Goal: Information Seeking & Learning: Find specific fact

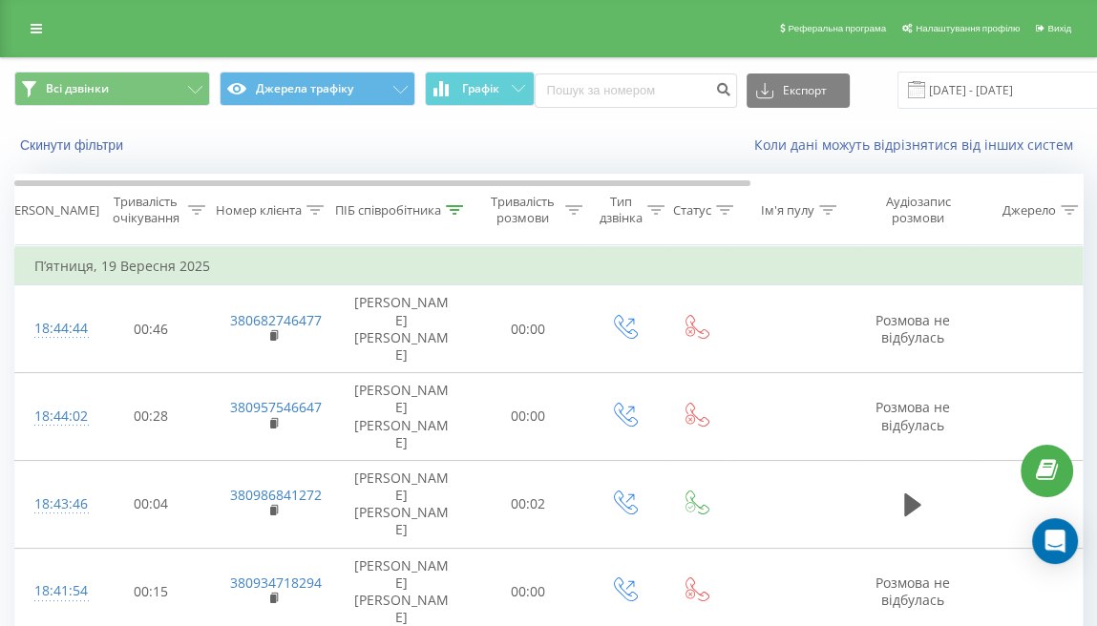
click at [914, 89] on span at bounding box center [916, 89] width 17 height 17
click at [920, 87] on input "19.09.2025 - 19.09.2025" at bounding box center [1012, 90] width 231 height 37
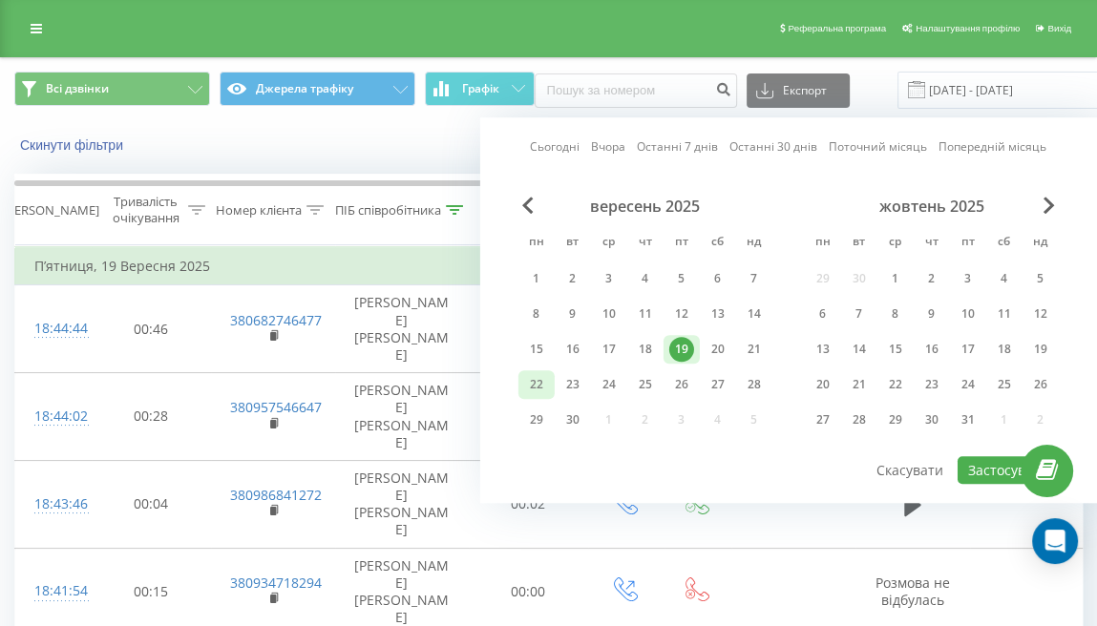
click at [541, 380] on div "22" at bounding box center [536, 384] width 25 height 25
click at [966, 461] on button "Застосувати" at bounding box center [1007, 470] width 101 height 28
type input "22.09.2025 - 22.09.2025"
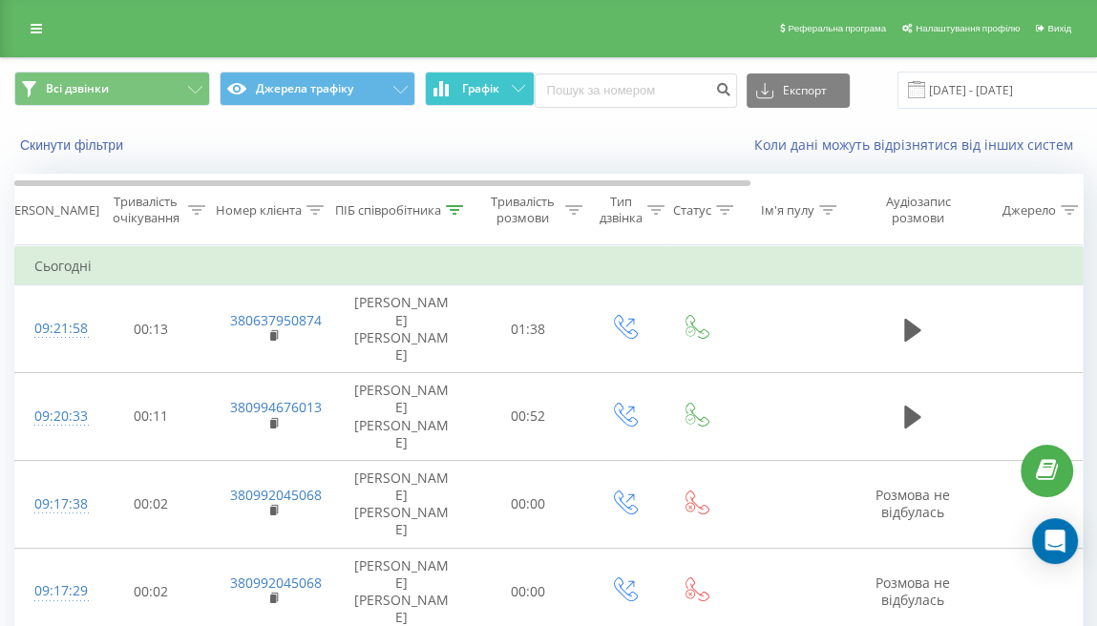
click at [485, 103] on button "Графік" at bounding box center [480, 89] width 110 height 34
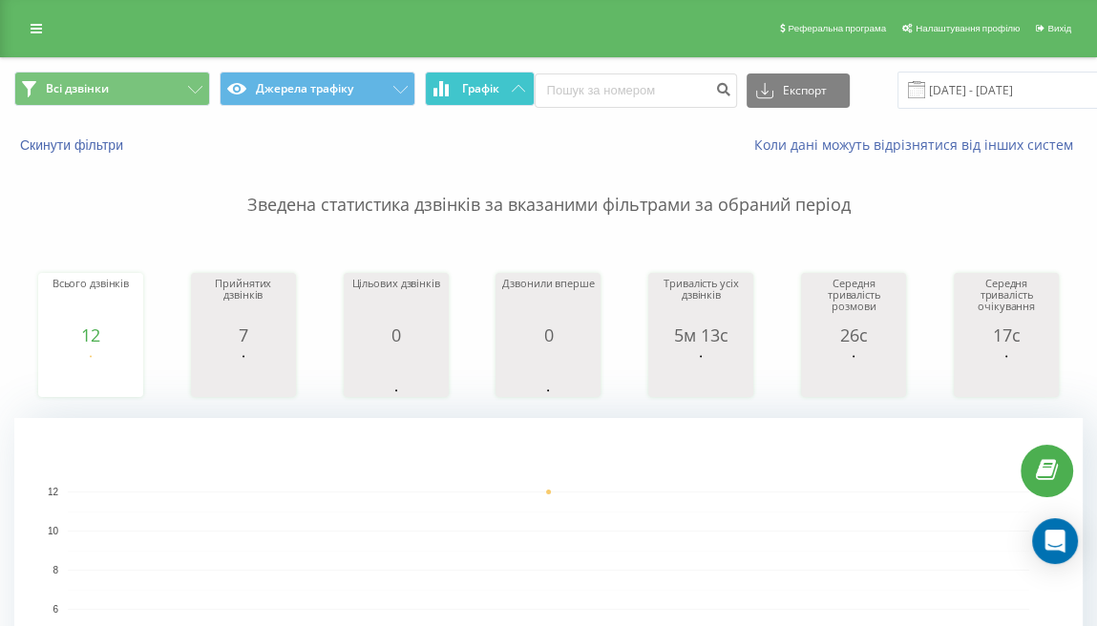
click at [481, 88] on span "Графік" at bounding box center [480, 88] width 37 height 13
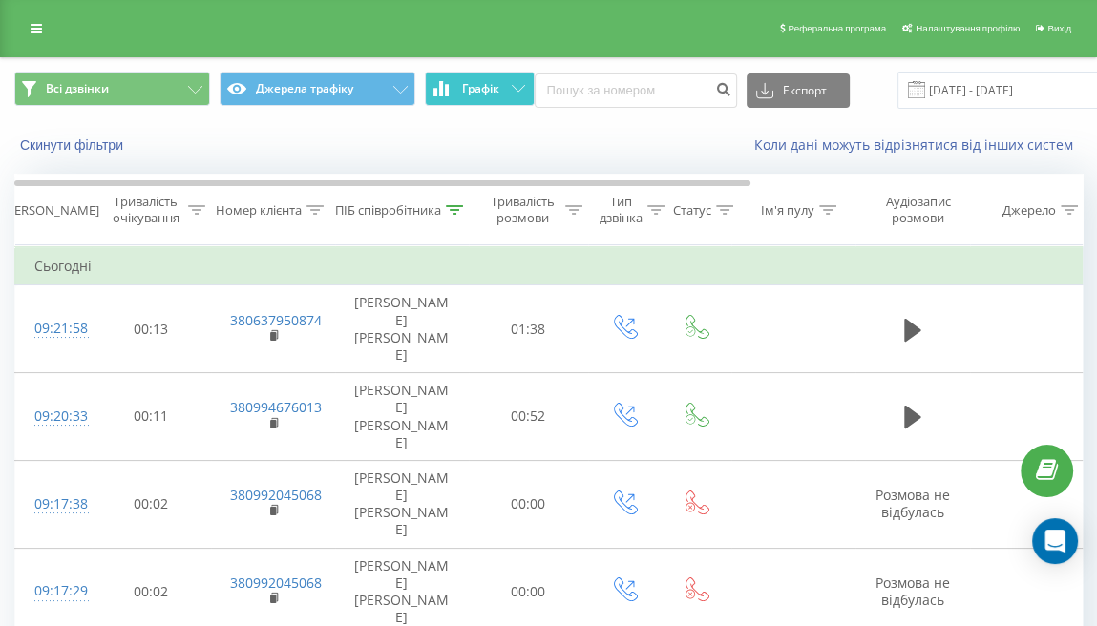
click at [496, 82] on span "Графік" at bounding box center [480, 88] width 37 height 13
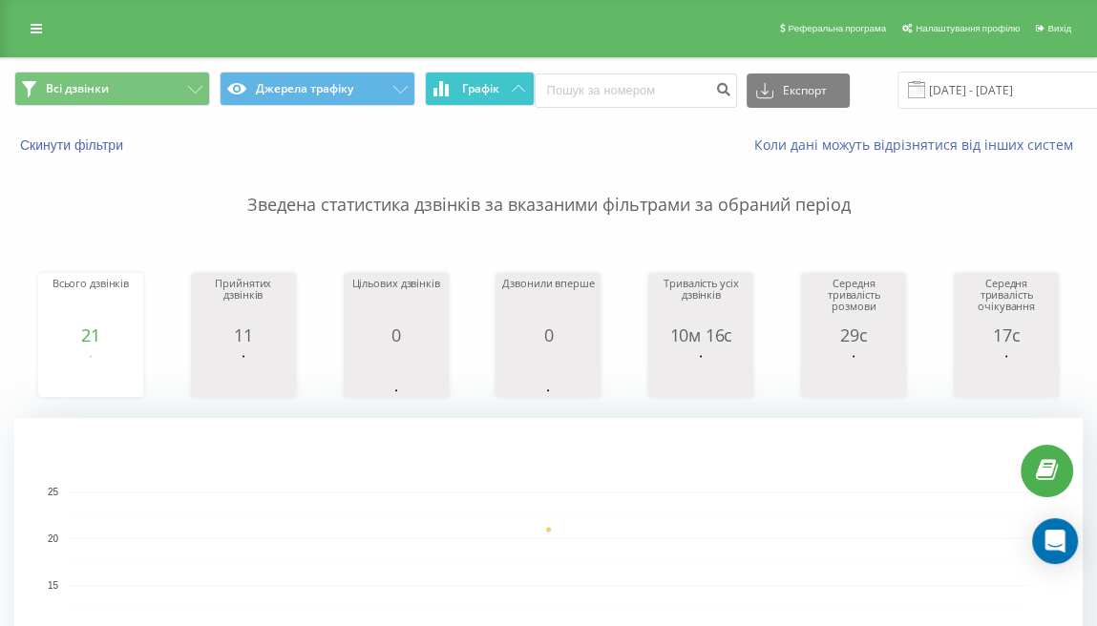
click at [494, 89] on span "Графік" at bounding box center [480, 88] width 37 height 13
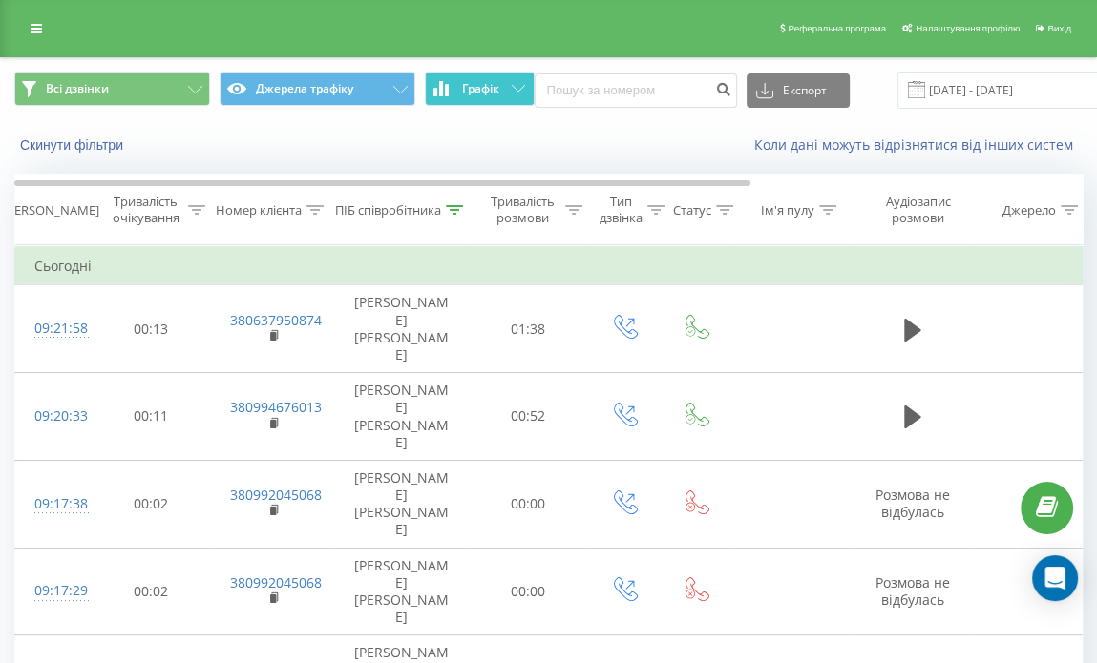
click at [514, 85] on icon at bounding box center [518, 88] width 13 height 7
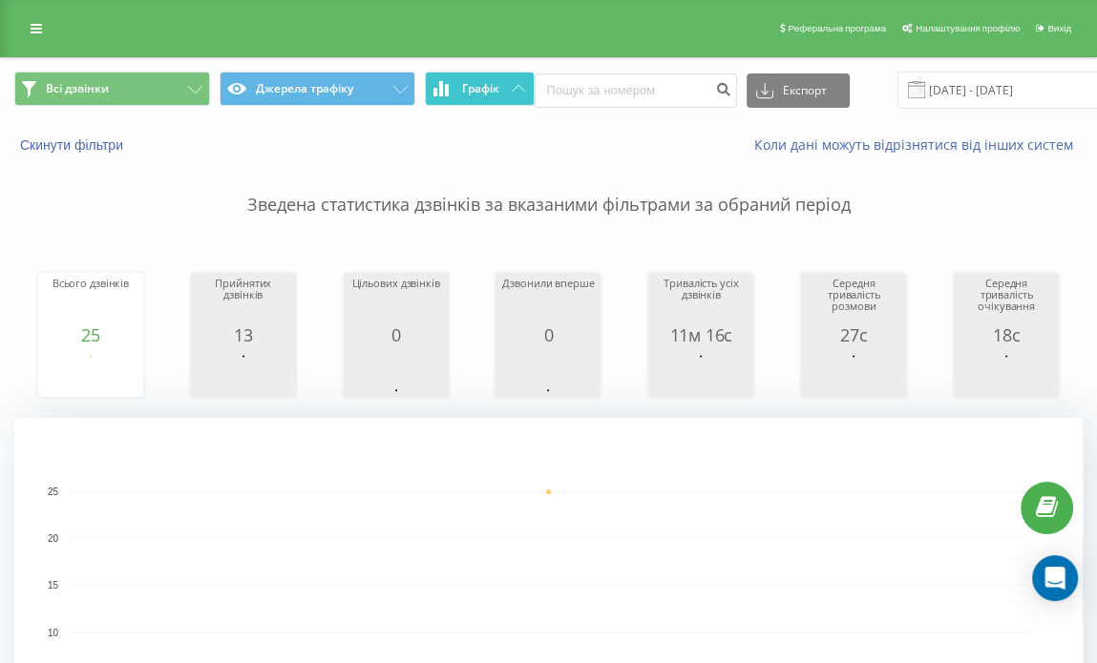
click at [514, 85] on icon at bounding box center [518, 88] width 13 height 7
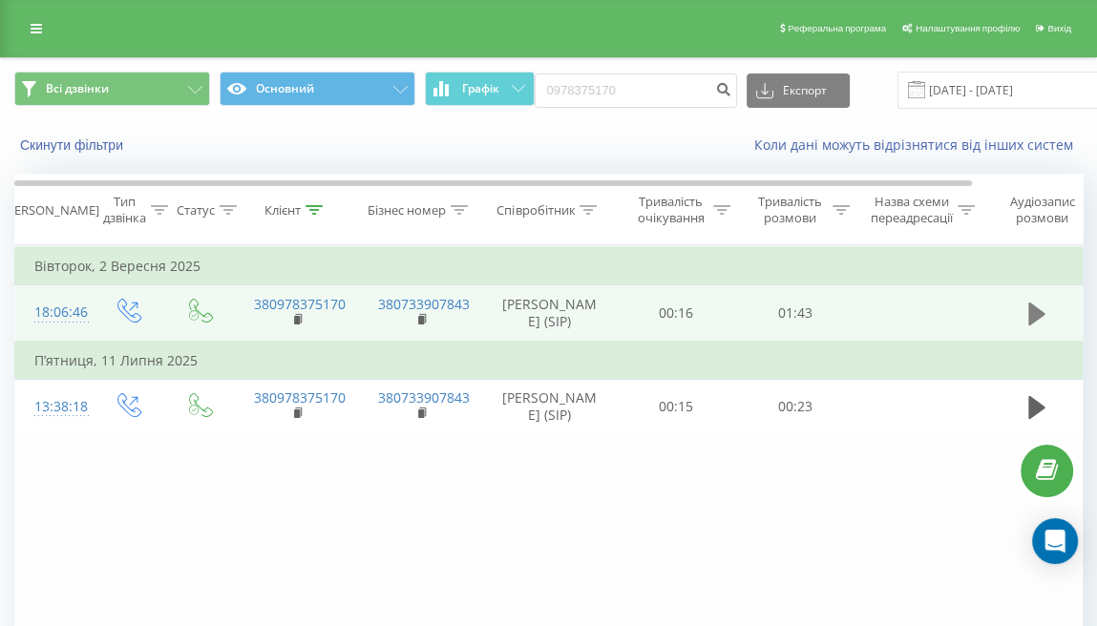
click at [1028, 326] on icon at bounding box center [1036, 314] width 17 height 27
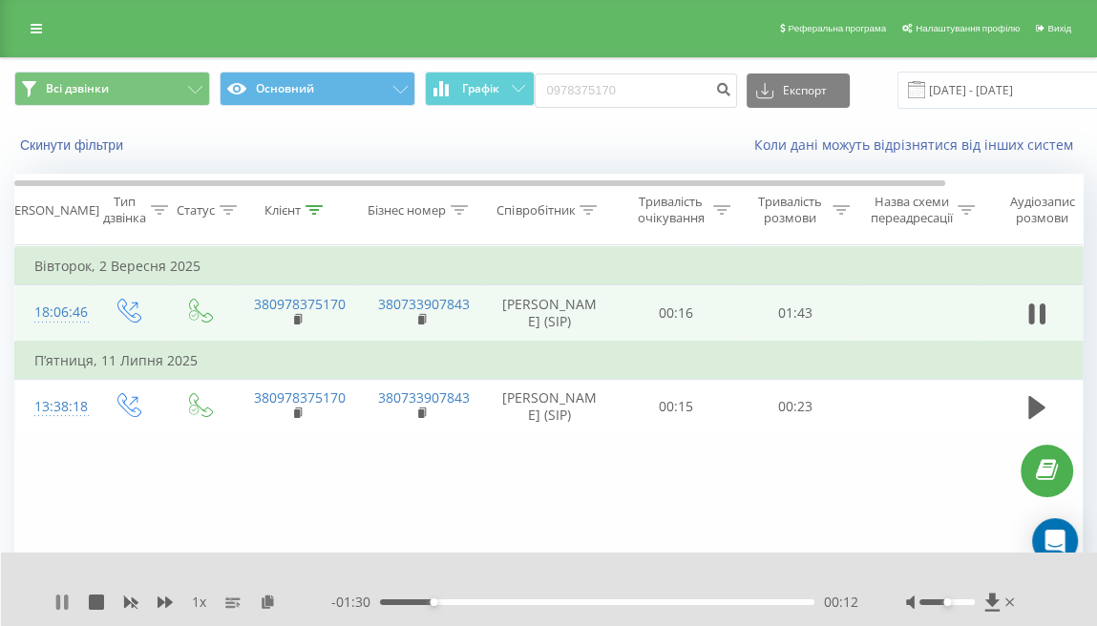
click at [56, 602] on icon at bounding box center [58, 602] width 4 height 15
click at [53, 606] on div "1 x - 01:30 00:12 00:12" at bounding box center [549, 590] width 1097 height 74
click at [54, 606] on icon at bounding box center [61, 602] width 15 height 15
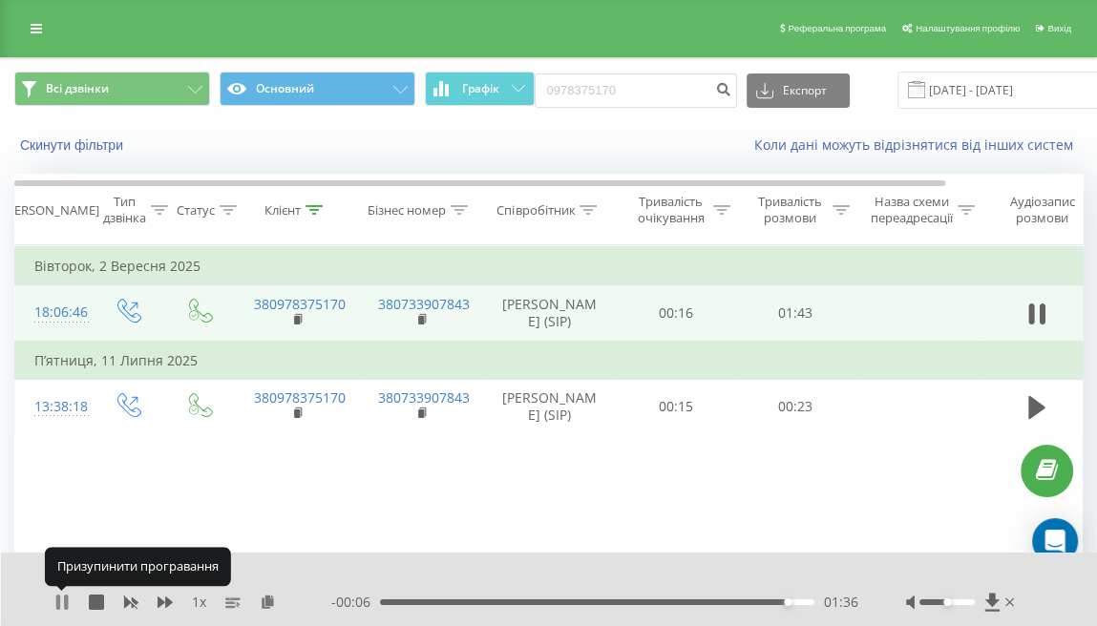
click at [55, 601] on icon at bounding box center [61, 602] width 15 height 15
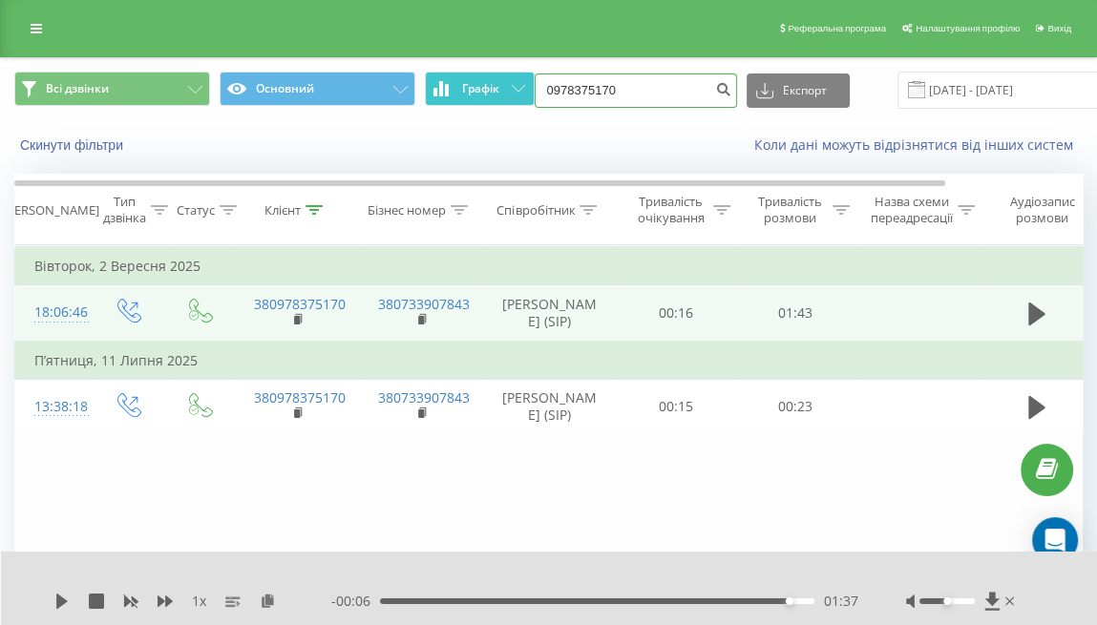
drag, startPoint x: 646, startPoint y: 92, endPoint x: 523, endPoint y: 91, distance: 123.1
click at [523, 91] on div "Всі дзвінки Основний Графік 0978375170 Експорт .csv .xls .xlsx 22.06.2025 - 22.…" at bounding box center [548, 90] width 1068 height 37
paste input "502886117"
type input "0502886117"
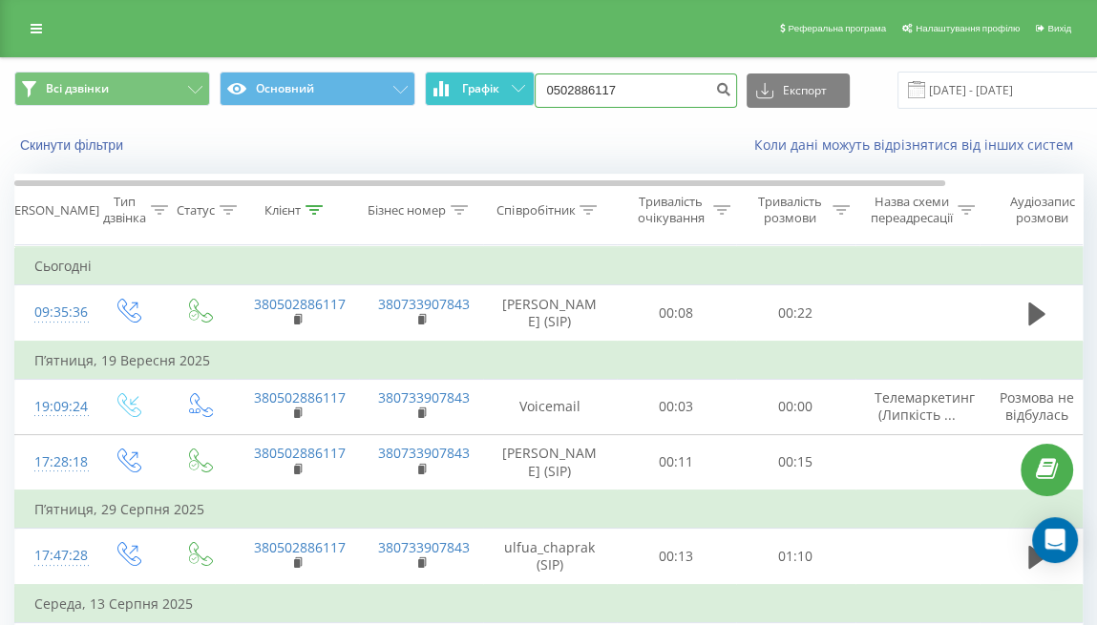
drag, startPoint x: 625, startPoint y: 83, endPoint x: 451, endPoint y: 75, distance: 174.9
click at [451, 75] on div "Всі дзвінки Основний Графік 0502886117 Експорт .csv .xls .xlsx 22.06.2025 - 22.…" at bounding box center [548, 90] width 1068 height 37
paste input "991706408"
type input "0991706408"
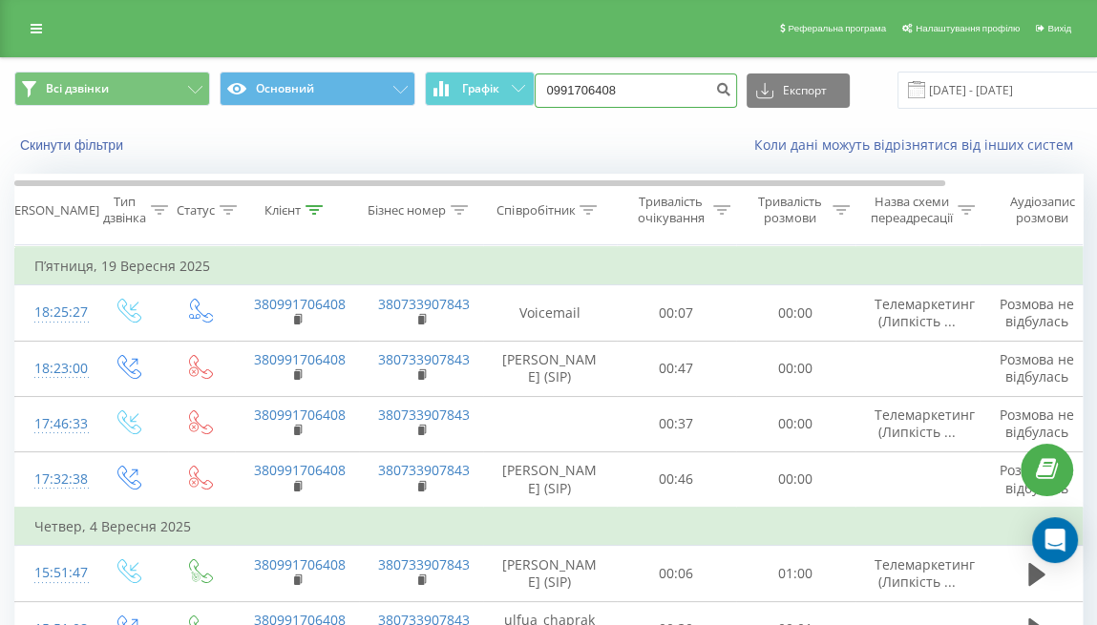
click at [660, 79] on input "0991706408" at bounding box center [636, 91] width 202 height 34
click at [658, 79] on input "0991706408" at bounding box center [636, 91] width 202 height 34
paste input "81031119"
type input "0981031119"
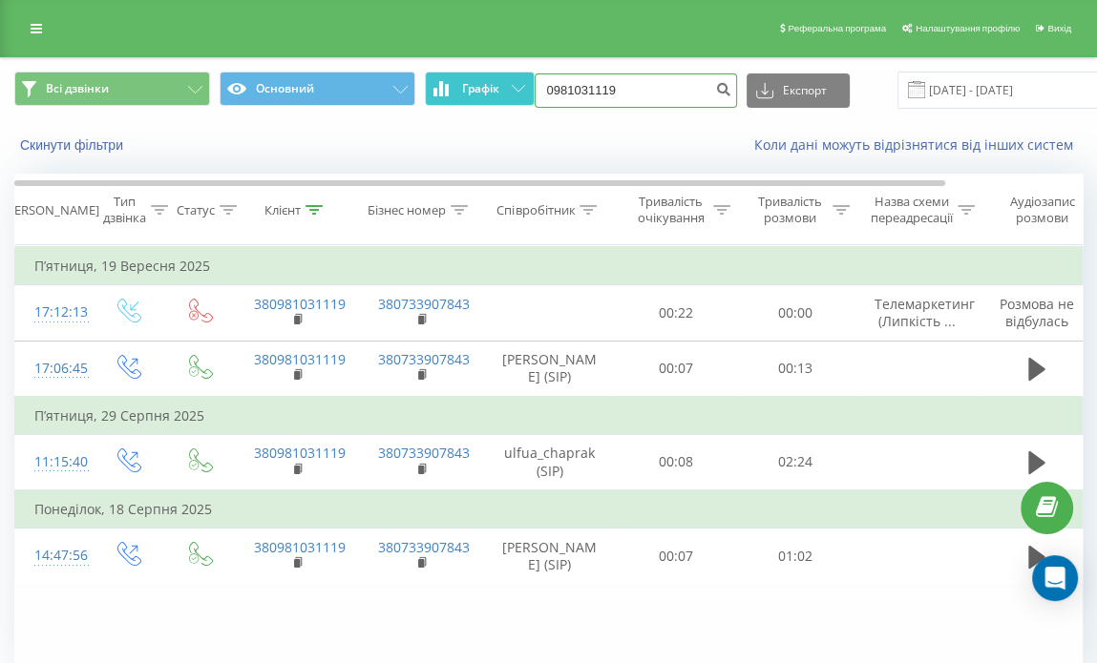
drag, startPoint x: 641, startPoint y: 100, endPoint x: 528, endPoint y: 75, distance: 116.3
click at [528, 75] on div "Всі дзвінки Основний Графік 0981031119 Експорт .csv .xls .xlsx 22.06.2025 - 22.…" at bounding box center [548, 90] width 1068 height 37
paste input "37801300"
type input "0937801300"
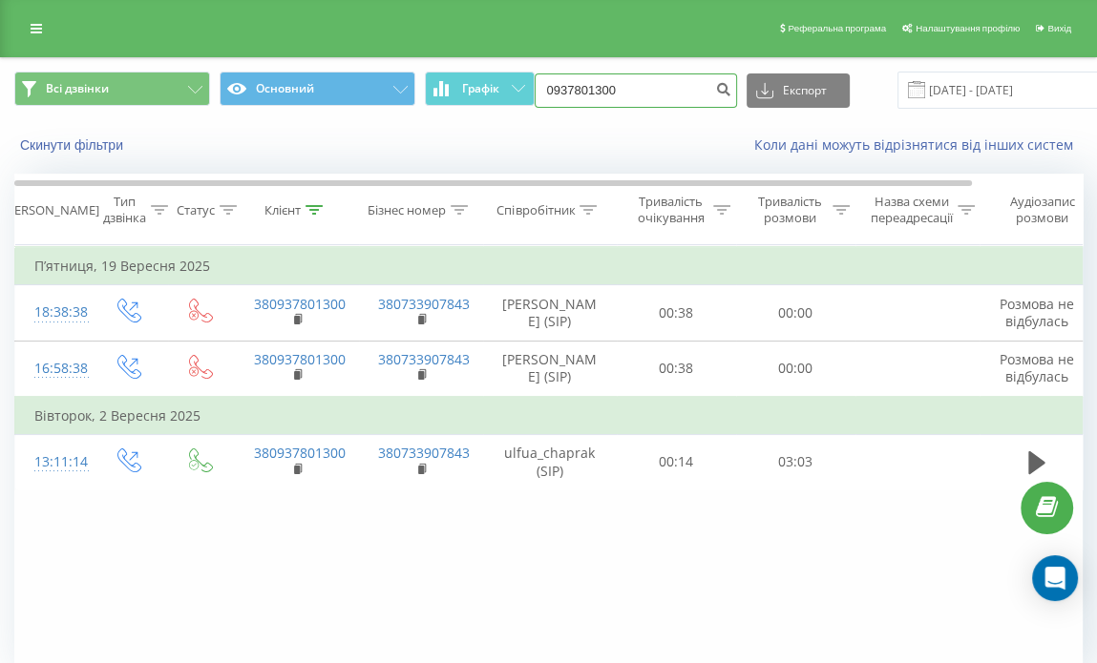
drag, startPoint x: 628, startPoint y: 87, endPoint x: 491, endPoint y: 58, distance: 140.4
click at [491, 58] on div "Всі дзвінки Основний Графік 0937801300 Експорт .csv .xls .xlsx [DATE] - [DATE]" at bounding box center [548, 90] width 1095 height 64
paste input
drag, startPoint x: 628, startPoint y: 95, endPoint x: 528, endPoint y: 96, distance: 100.2
click at [528, 96] on div "Всі дзвінки Основний Графік 093780100 Експорт .csv .xls .xlsx 22.06.2025 - 22.0…" at bounding box center [548, 90] width 1068 height 37
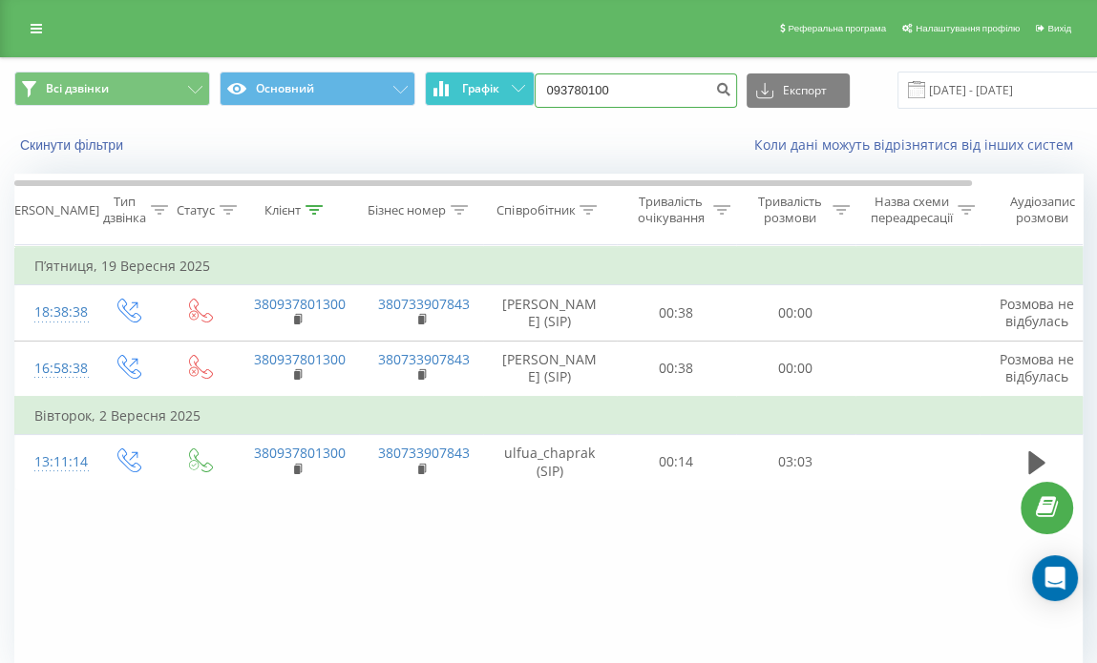
paste input "(050) 766 89 89"
type input "0507668989"
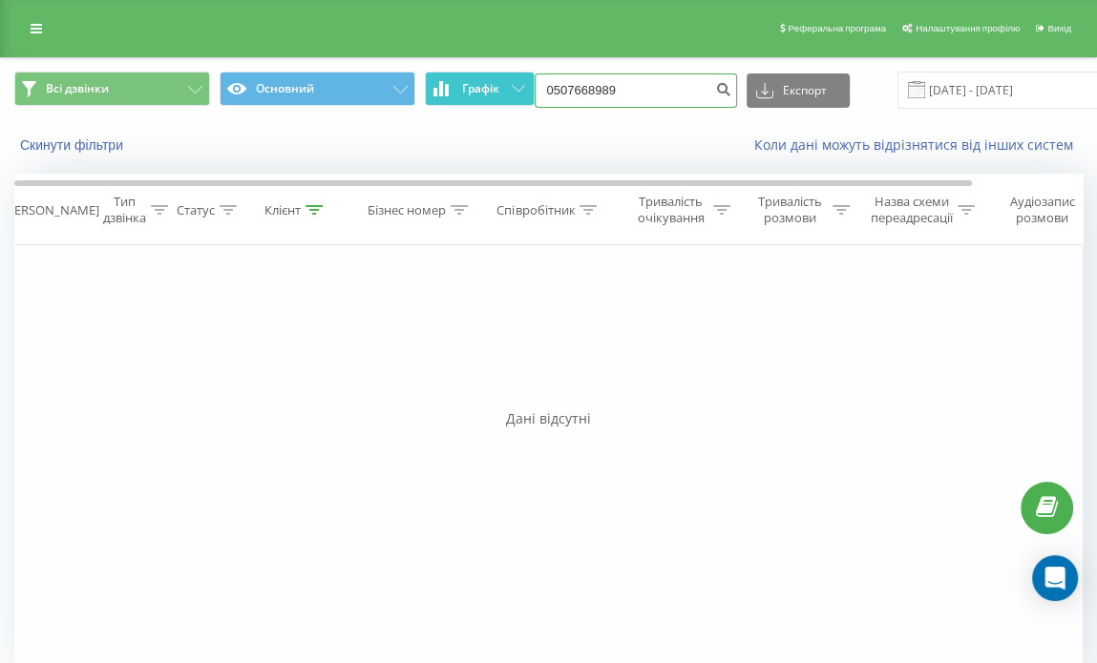
drag, startPoint x: 630, startPoint y: 87, endPoint x: 517, endPoint y: 75, distance: 113.2
click at [517, 75] on div "Всі дзвінки Основний Графік 0507668989 Експорт .csv .xls .xlsx [DATE] - [DATE]" at bounding box center [548, 90] width 1068 height 37
paste input "(067) 693 93 6"
type input "0676939369"
drag, startPoint x: 672, startPoint y: 92, endPoint x: 517, endPoint y: 99, distance: 154.8
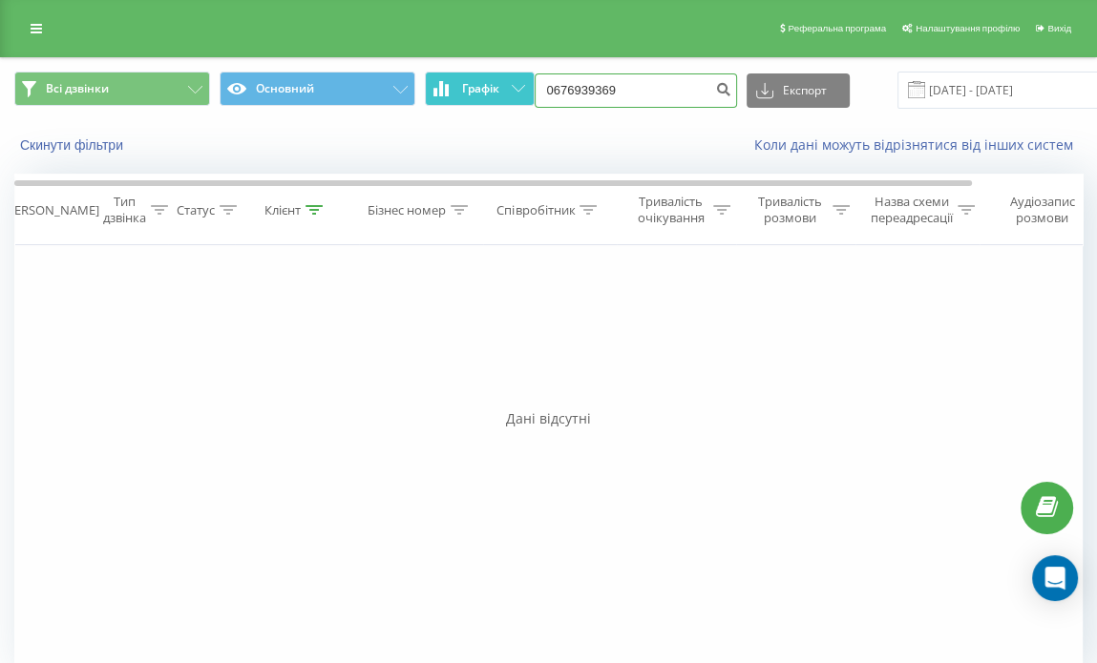
click at [517, 99] on div "Всі дзвінки Основний Графік 0676939369 Експорт .csv .xls .xlsx [DATE] - [DATE]" at bounding box center [548, 90] width 1068 height 37
paste input "[PHONE_NUMBER]"
type input "0966382818"
drag, startPoint x: 636, startPoint y: 97, endPoint x: 498, endPoint y: 86, distance: 137.9
click at [498, 86] on div "Всі дзвінки Основний Графік 0966382818 Експорт .csv .xls .xlsx 22.06.2025 - 22.…" at bounding box center [548, 90] width 1068 height 37
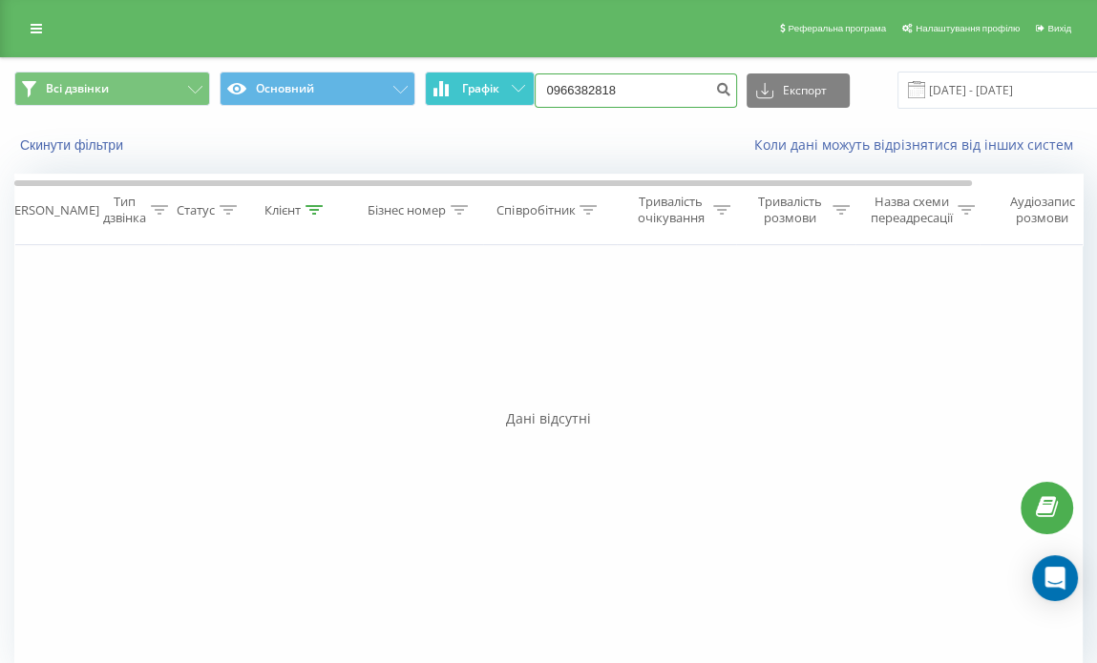
paste input "(097) 222 09 53"
type input "0972220953"
drag, startPoint x: 641, startPoint y: 92, endPoint x: 525, endPoint y: 81, distance: 116.9
click at [525, 81] on div "Всі дзвінки Основний Графік 0972220953 Експорт .csv .xls .xlsx 22.06.2025 - 22.…" at bounding box center [548, 90] width 1068 height 37
paste input "(093) 427 18 18"
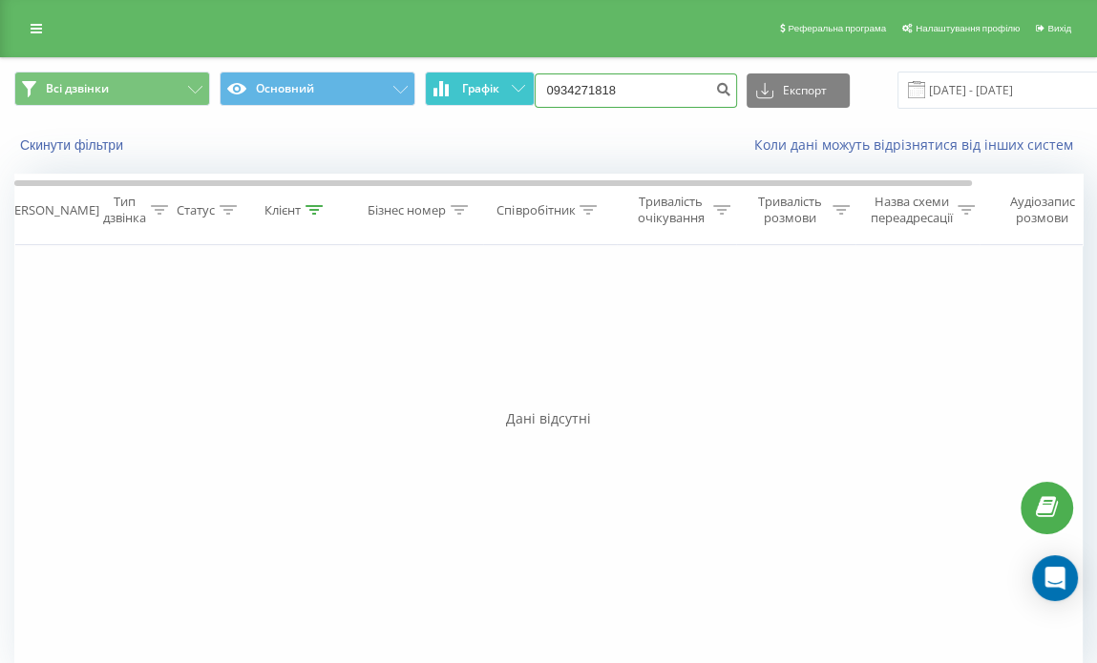
type input "0934271818"
drag, startPoint x: 522, startPoint y: 79, endPoint x: 500, endPoint y: 78, distance: 22.0
click at [500, 78] on div "Всі дзвінки Основний Графік 0934271818 Експорт .csv .xls .xlsx 22.06.2025 - 22.…" at bounding box center [548, 90] width 1068 height 37
paste input "(099) 292 44 83"
type input "0992924483"
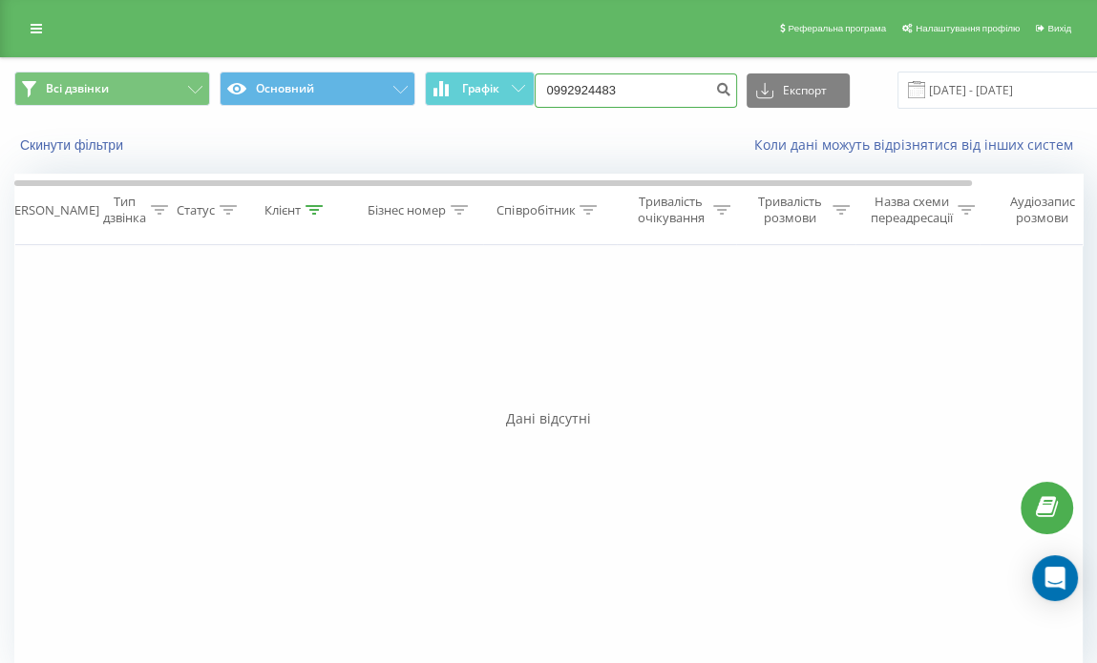
click at [629, 95] on input "0992924483" at bounding box center [636, 91] width 202 height 34
drag, startPoint x: 641, startPoint y: 87, endPoint x: 505, endPoint y: 89, distance: 136.5
click at [505, 89] on div "Всі дзвінки Основний Графік 0992924483 Експорт .csv .xls .xlsx 22.06.2025 - 22.…" at bounding box center [548, 90] width 1068 height 37
paste input "(068) 209 49 26"
drag, startPoint x: 644, startPoint y: 90, endPoint x: 523, endPoint y: 93, distance: 121.3
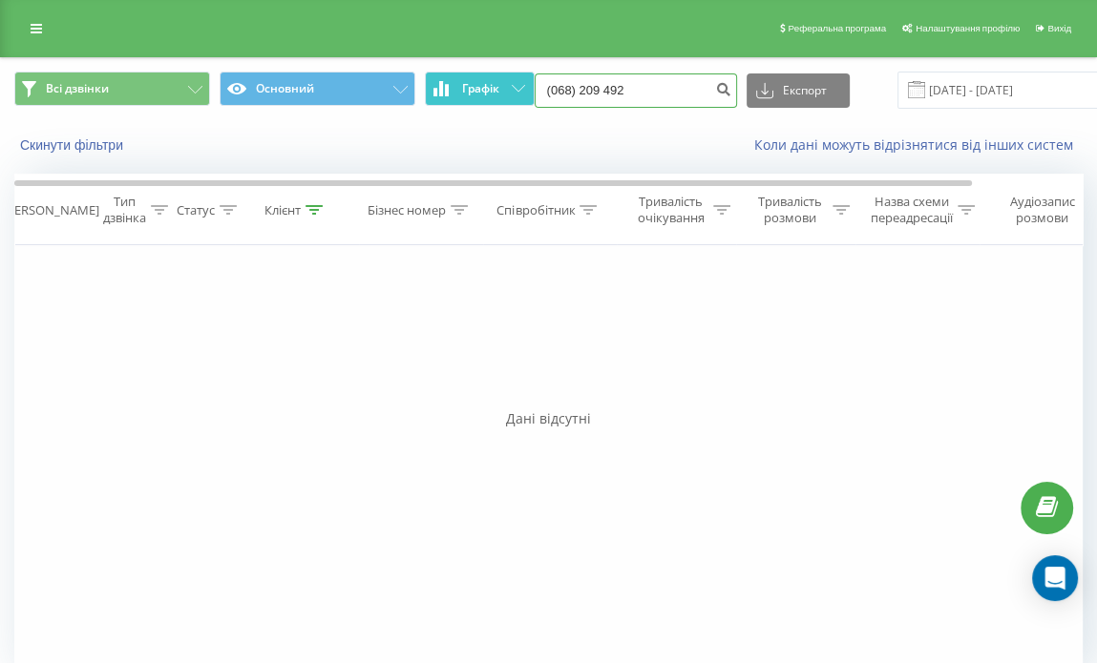
click at [523, 93] on div "Всі дзвінки Основний Графік (068) 209 492 Експорт .csv .xls .xlsx 22.06.2025 - …" at bounding box center [548, 90] width 1068 height 37
paste input "26"
type input "0682094926"
drag, startPoint x: 654, startPoint y: 83, endPoint x: 529, endPoint y: 93, distance: 125.4
click at [529, 93] on div "Всі дзвінки Основний Графік 0682094926 Експорт .csv .xls .xlsx [DATE] - [DATE]" at bounding box center [548, 90] width 1068 height 37
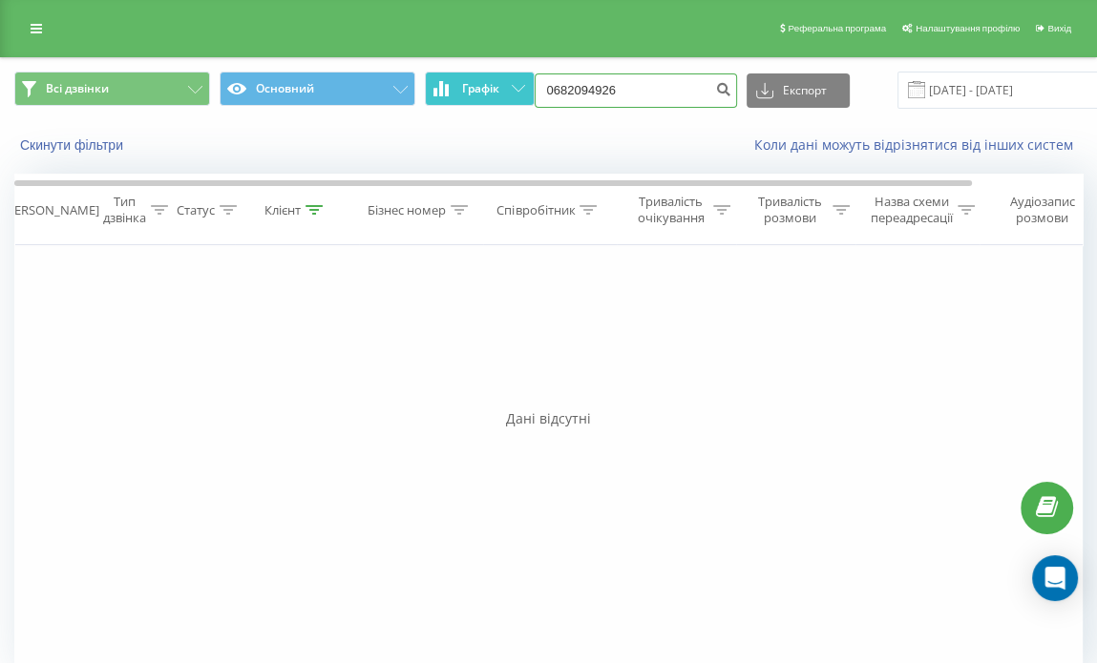
paste input "[PHONE_NUMBER]"
type input "0979990715"
drag, startPoint x: 640, startPoint y: 102, endPoint x: 506, endPoint y: 94, distance: 133.9
click at [508, 95] on div "Всі дзвінки Основний Графік 0979990715 Експорт .csv .xls .xlsx [DATE] - [DATE]" at bounding box center [548, 90] width 1068 height 37
paste input "[PHONE_NUMBER]"
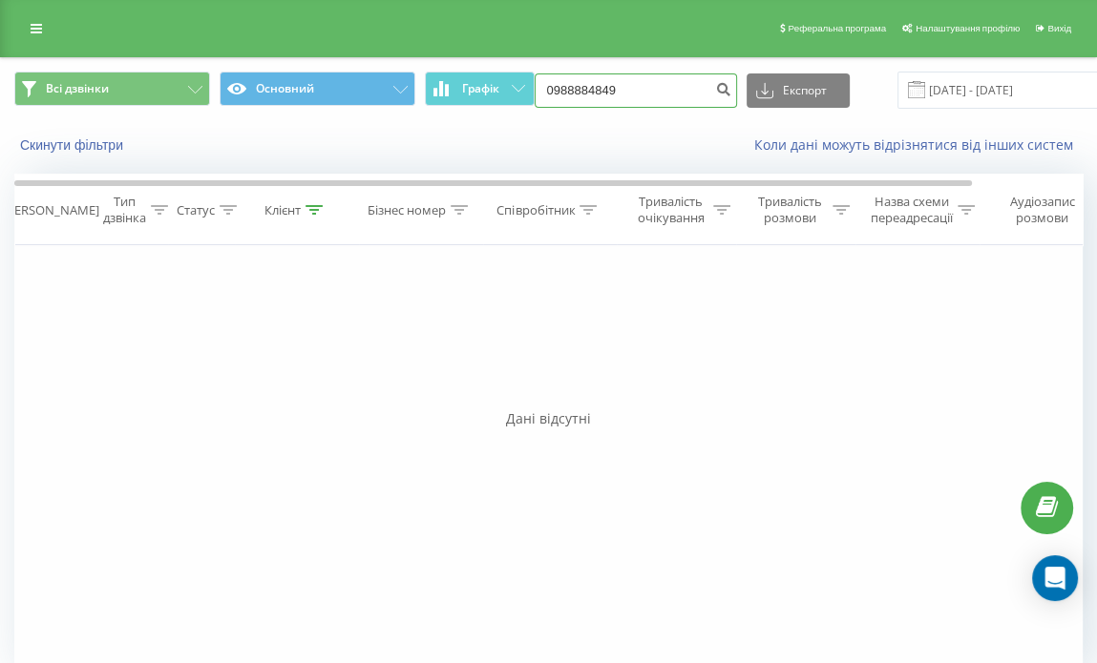
type input "0988884849"
drag, startPoint x: 606, startPoint y: 83, endPoint x: 519, endPoint y: 63, distance: 89.1
click at [519, 63] on div "Всі дзвінки Основний Графік 0988884849 Експорт .csv .xls .xlsx [DATE] - [DATE]" at bounding box center [548, 90] width 1095 height 64
paste input "(099) 377 29 9"
type input "0993772999"
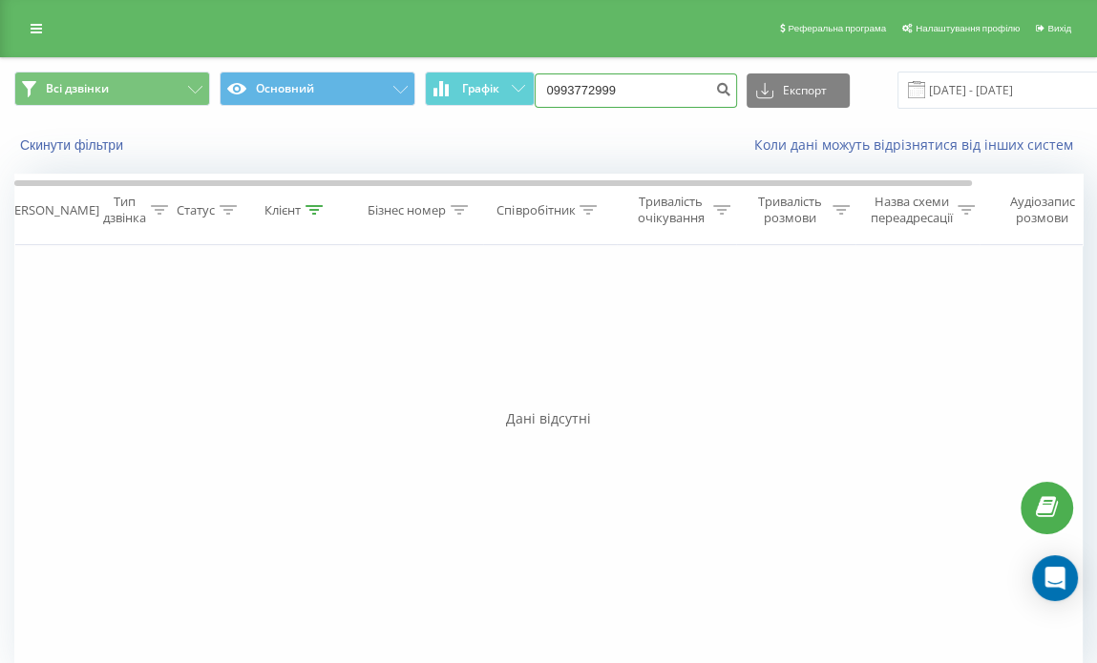
drag, startPoint x: 648, startPoint y: 92, endPoint x: 489, endPoint y: 121, distance: 162.1
click at [489, 121] on div "Всі дзвінки Основний Графік 0993772999 Експорт .csv .xls .xlsx [DATE] - [DATE]" at bounding box center [548, 90] width 1095 height 64
paste input "[PHONE_NUMBER]"
type input "0989942667"
drag, startPoint x: 678, startPoint y: 85, endPoint x: 536, endPoint y: 74, distance: 142.7
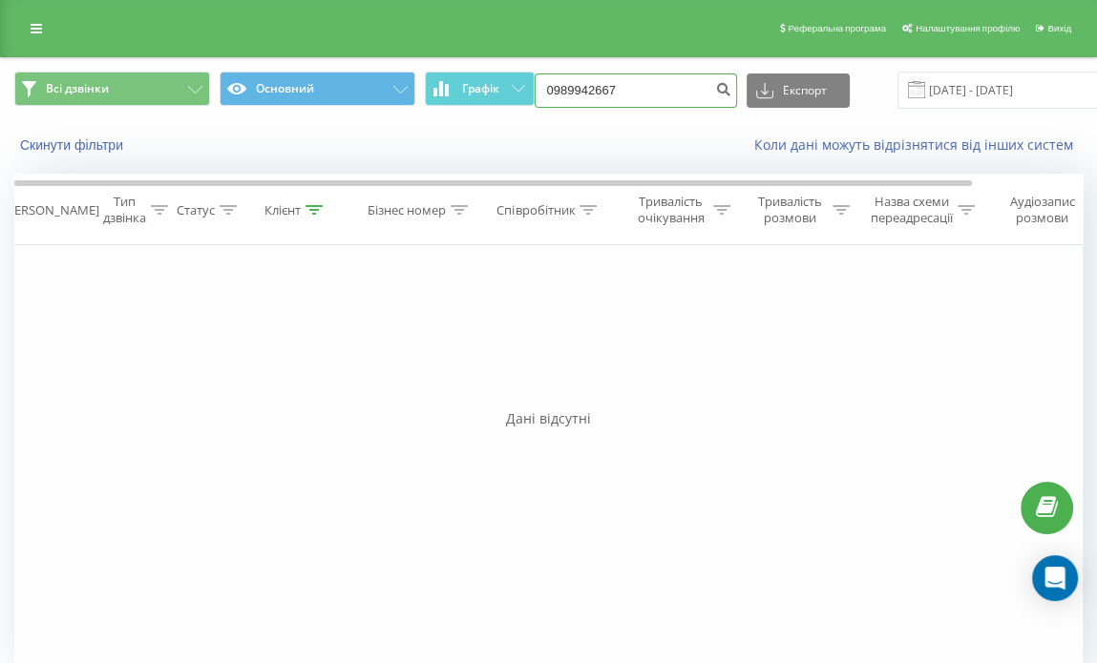
click at [536, 74] on input "0989942667" at bounding box center [636, 91] width 202 height 34
paste input "(093) 763 09 28"
type input "0937630928"
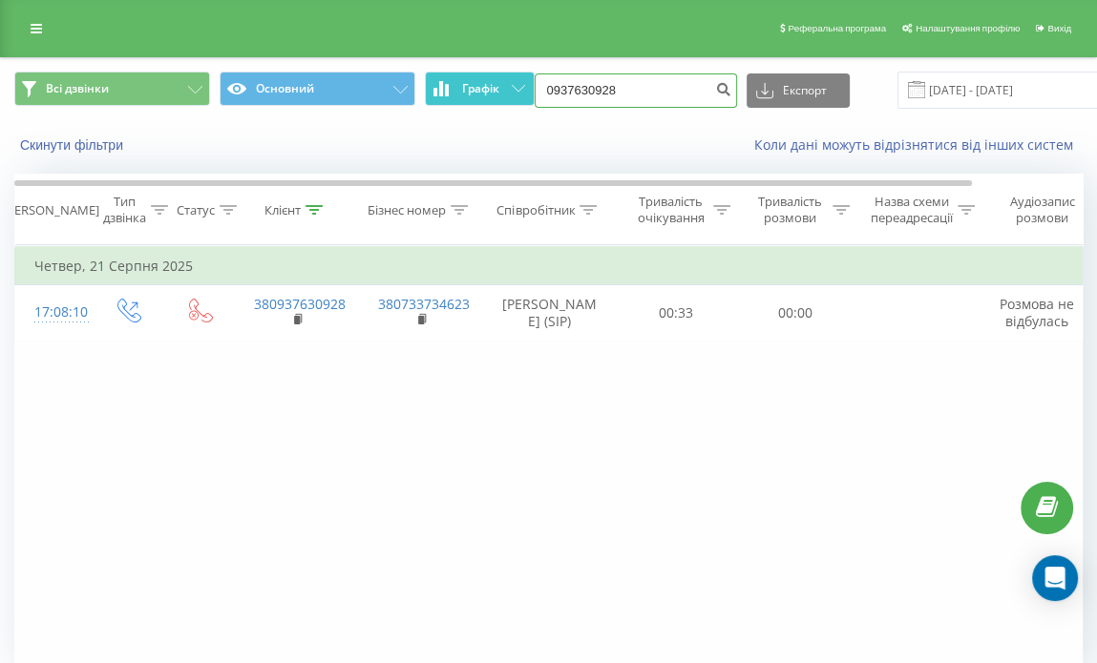
drag, startPoint x: 603, startPoint y: 94, endPoint x: 475, endPoint y: 102, distance: 128.2
click at [475, 102] on div "Всі дзвінки Основний Графік 0937630928 Експорт .csv .xls .xlsx [DATE] - [DATE]" at bounding box center [548, 90] width 1068 height 37
paste input "[PHONE_NUMBER]"
type input "0955933700"
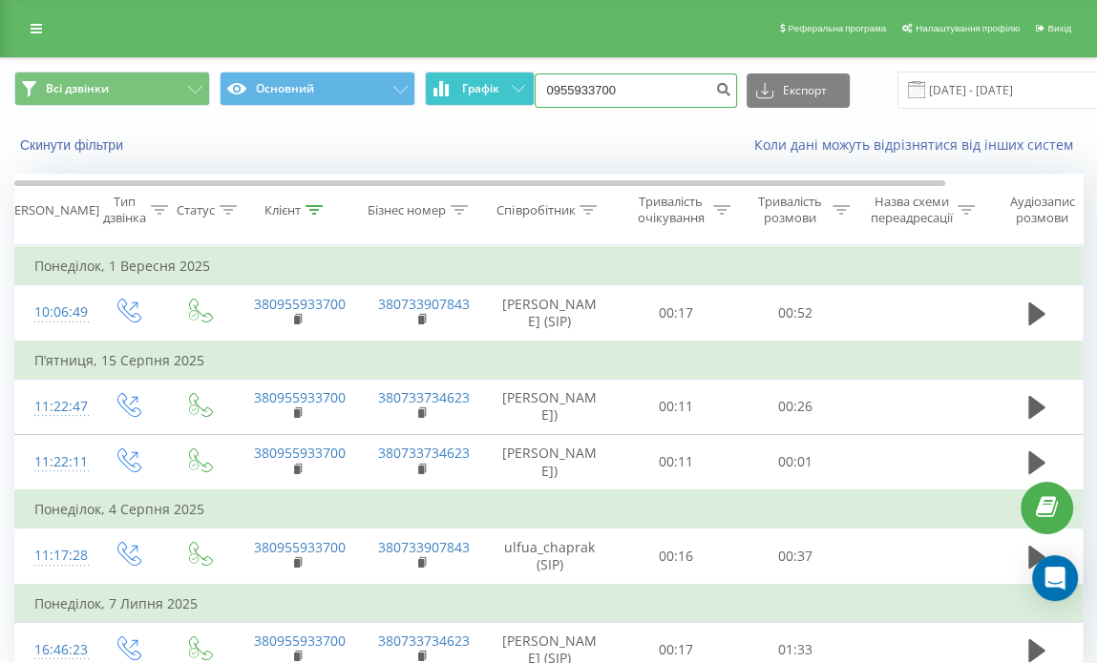
drag, startPoint x: 639, startPoint y: 94, endPoint x: 505, endPoint y: 91, distance: 133.7
click at [505, 91] on div "Всі дзвінки Основний Графік 0955933700 Експорт .csv .xls .xlsx 22.06.2025 - 22.…" at bounding box center [548, 90] width 1068 height 37
paste input "(068) 360 02 2"
type input "0683600220"
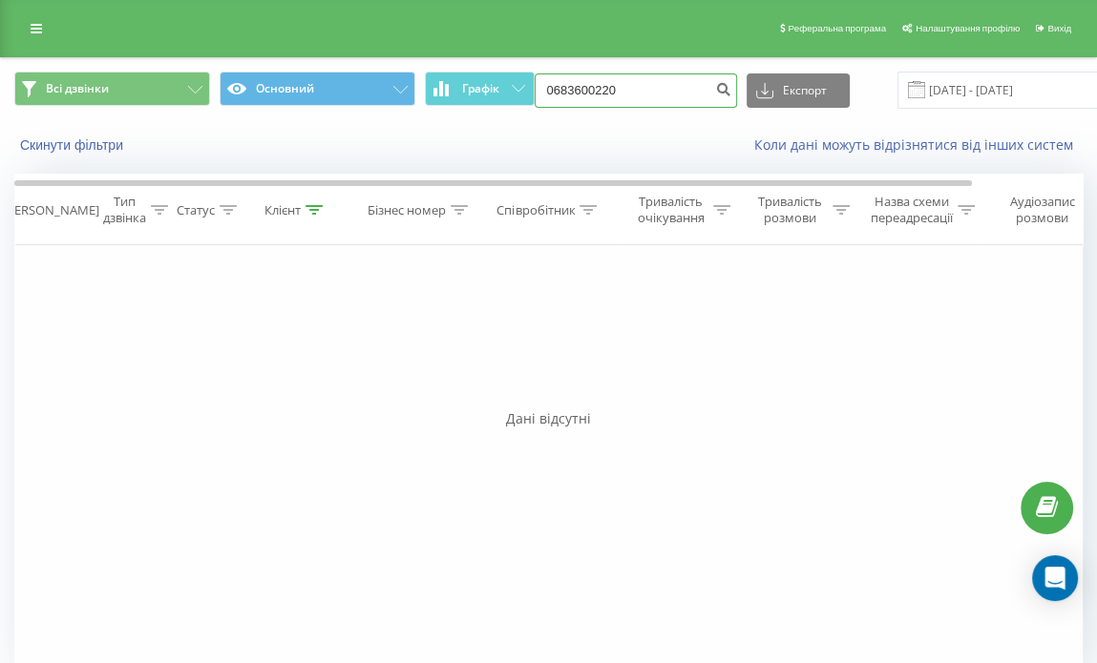
drag, startPoint x: 649, startPoint y: 85, endPoint x: 489, endPoint y: 114, distance: 162.9
click at [489, 114] on div "Всі дзвінки Основний Графік 0683600220 Експорт .csv .xls .xlsx [DATE] - [DATE]" at bounding box center [548, 90] width 1095 height 64
paste input "[PHONE_NUMBER]"
type input "0507802899"
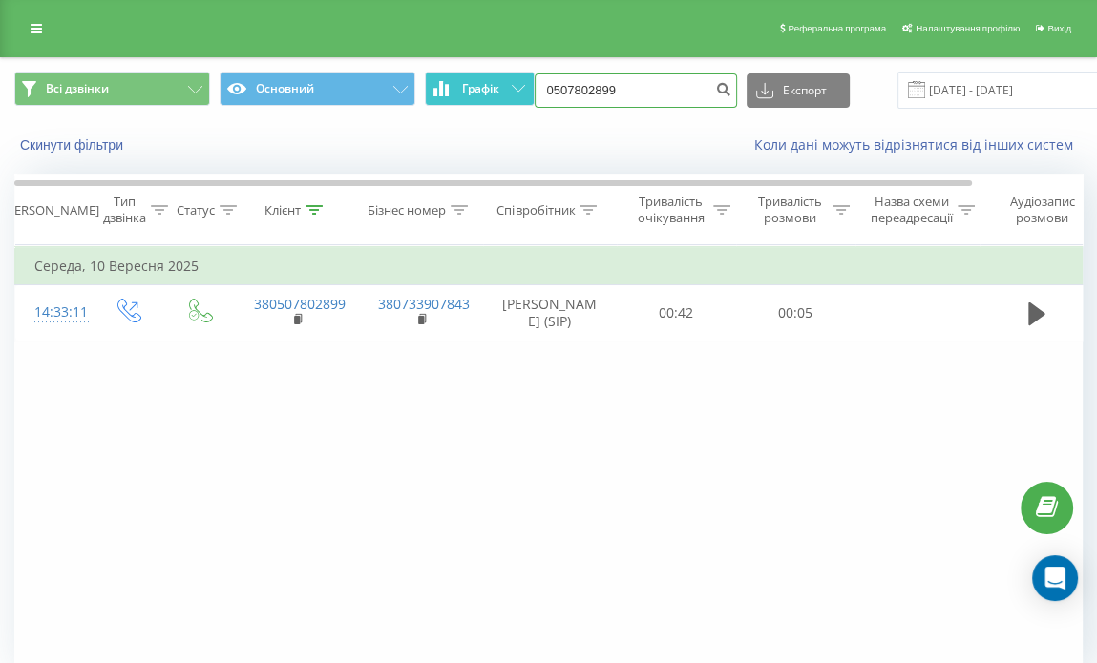
drag, startPoint x: 638, startPoint y: 89, endPoint x: 514, endPoint y: 102, distance: 124.8
click at [514, 102] on div "Всі дзвінки Основний Графік 0507802899 Експорт .csv .xls .xlsx 22.06.2025 - 22.…" at bounding box center [548, 90] width 1068 height 37
paste input "(095) 254 27 87"
type input "0952542787"
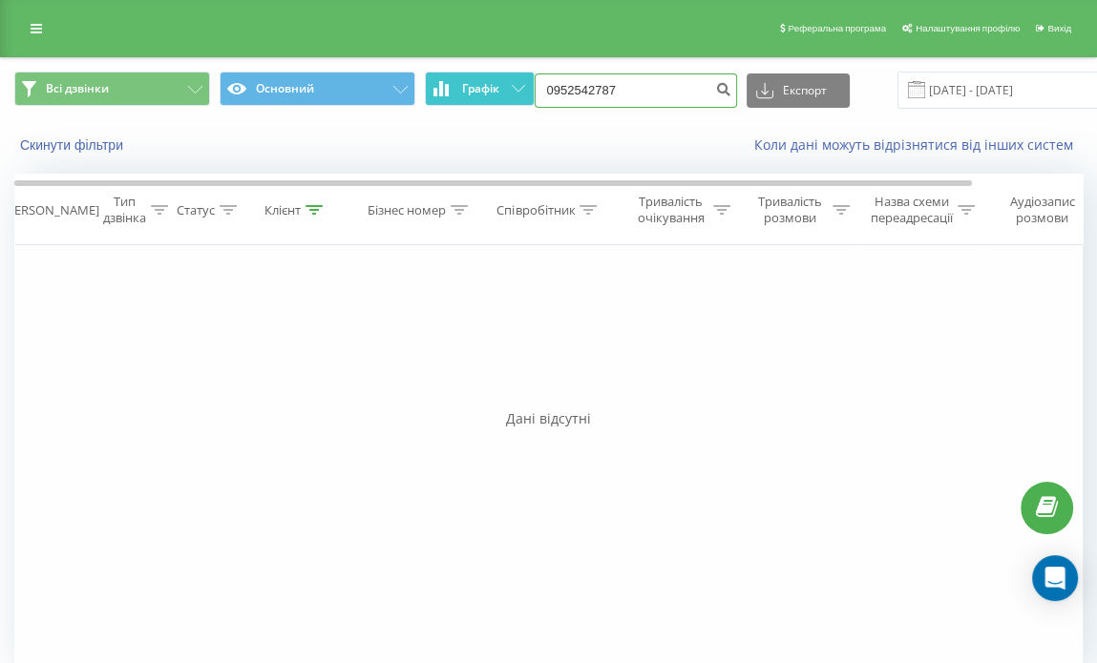
drag, startPoint x: 637, startPoint y: 95, endPoint x: 489, endPoint y: 102, distance: 148.2
click at [489, 102] on div "Всі дзвінки Основний Графік 0952542787 Експорт .csv .xls .xlsx [DATE] - [DATE]" at bounding box center [548, 90] width 1068 height 37
paste input "[PHONE_NUMBER]"
type input "0673777771"
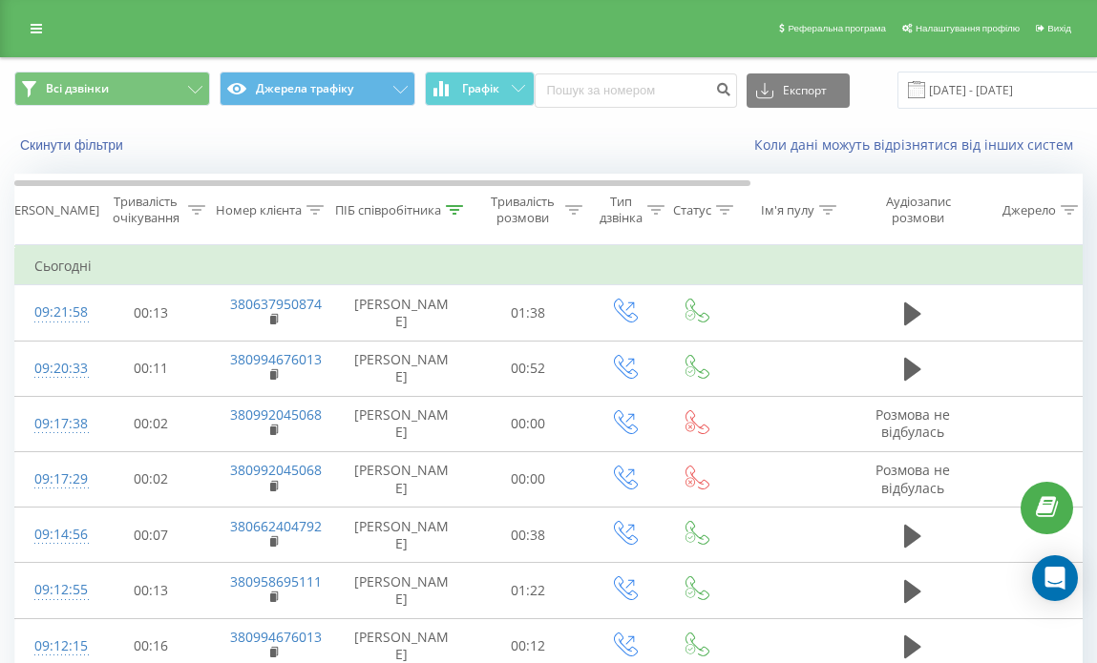
click at [483, 95] on span "Графік" at bounding box center [480, 88] width 37 height 13
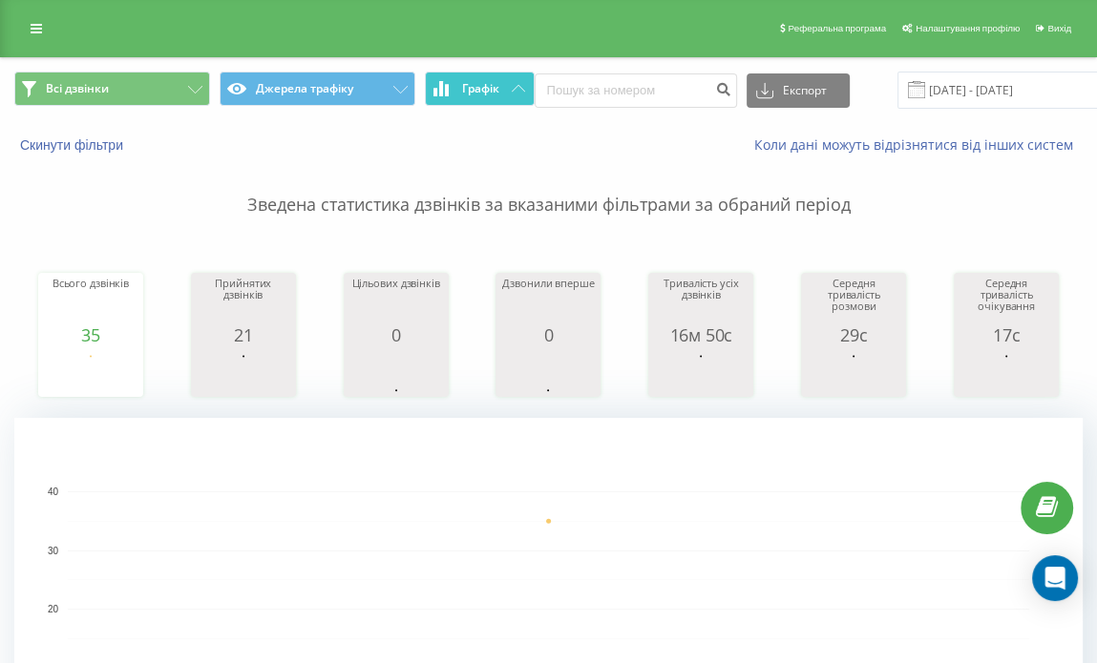
click at [483, 95] on span "Графік" at bounding box center [480, 88] width 37 height 13
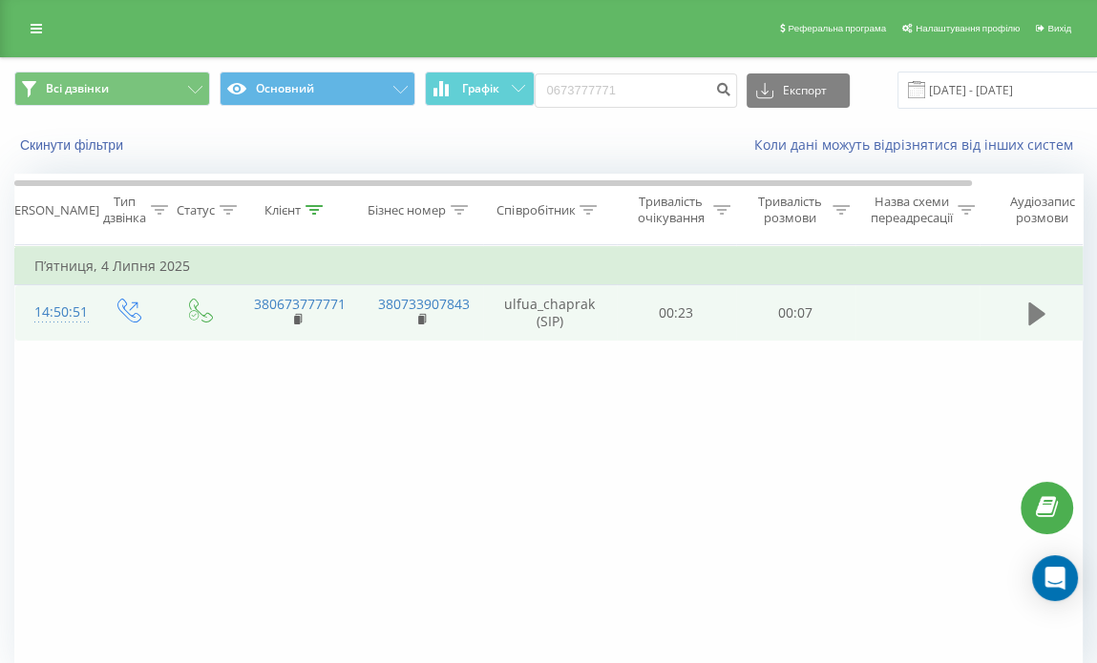
click at [1024, 312] on button at bounding box center [1036, 314] width 29 height 29
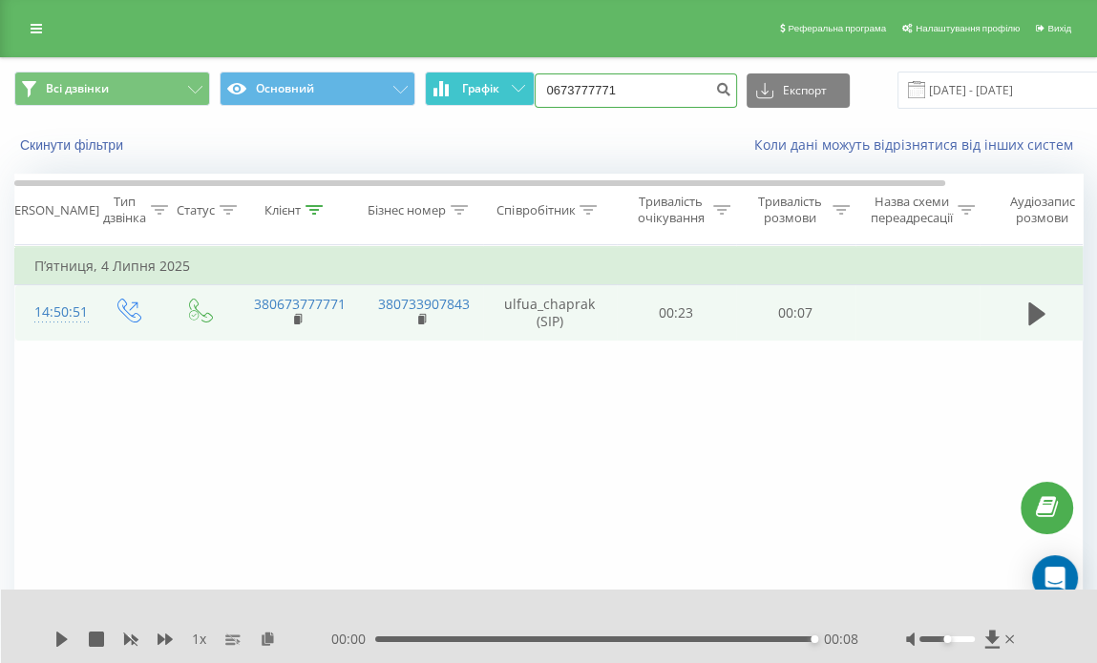
drag, startPoint x: 535, startPoint y: 95, endPoint x: 457, endPoint y: 98, distance: 77.4
click at [457, 98] on div "Всі дзвінки Основний Графік 0673777771 Експорт .csv .xls .xlsx [DATE] - [DATE]" at bounding box center [548, 90] width 1068 height 37
paste input "[PHONE_NUMBER]"
type input "0965320908"
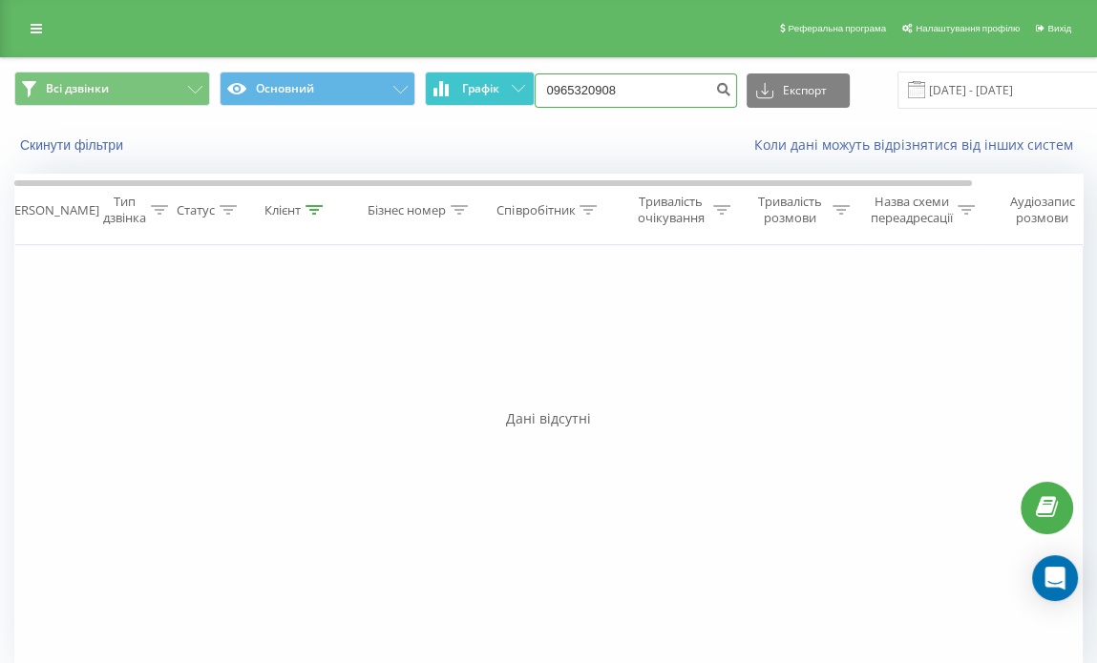
drag, startPoint x: 631, startPoint y: 78, endPoint x: 527, endPoint y: 75, distance: 104.1
click at [528, 75] on div "Всі дзвінки Основний Графік 0965320908 Експорт .csv .xls .xlsx 22.06.2025 - 22.…" at bounding box center [548, 90] width 1068 height 37
paste input "(067) 313 65 8"
type input "0673136588"
drag, startPoint x: 648, startPoint y: 83, endPoint x: 497, endPoint y: 83, distance: 150.8
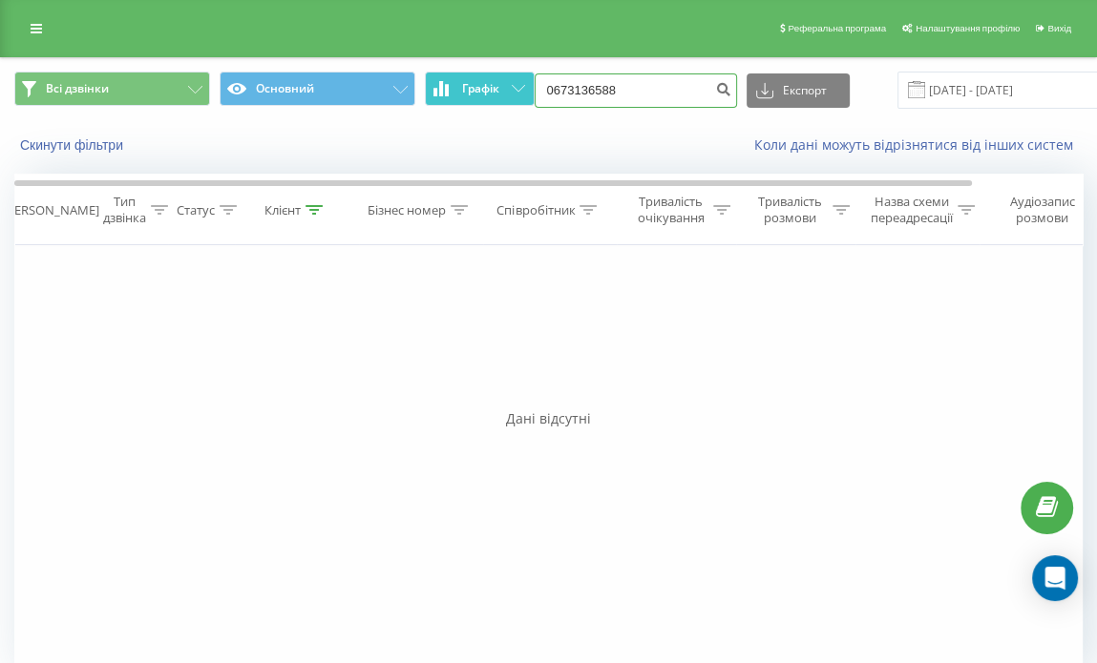
click at [497, 83] on div "Всі дзвінки Основний Графік 0673136588 Експорт .csv .xls .xlsx [DATE] - [DATE]" at bounding box center [548, 90] width 1068 height 37
paste input "(099) 220 50 82"
type input "0992205082"
drag, startPoint x: 653, startPoint y: 87, endPoint x: 438, endPoint y: 37, distance: 220.4
click at [438, 37] on div "Реферальна програма Налаштування профілю Вихід Всі дзвінки Основний Графік 0992…" at bounding box center [548, 345] width 1097 height 691
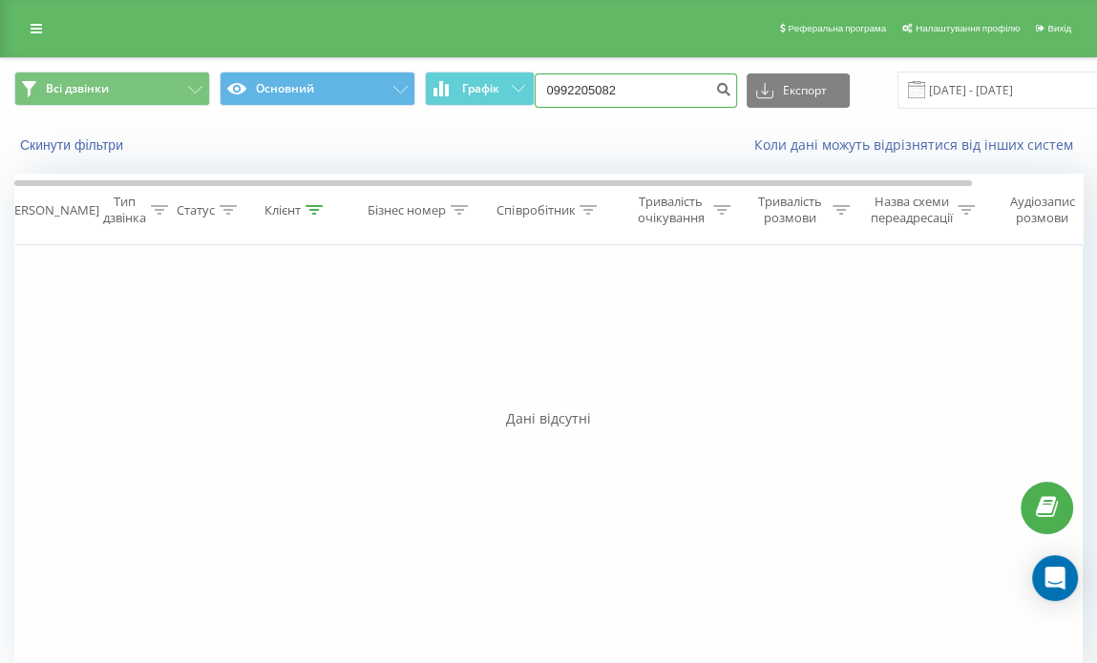
paste input "(063) 635 89 80"
type input "0636358980"
drag, startPoint x: 648, startPoint y: 94, endPoint x: 451, endPoint y: 85, distance: 197.8
click at [451, 85] on div "Всі дзвінки Основний Графік 0636358980 Експорт .csv .xls .xlsx 22.06.2025 - 22.…" at bounding box center [548, 90] width 1068 height 37
paste input "(066) 630 13 02"
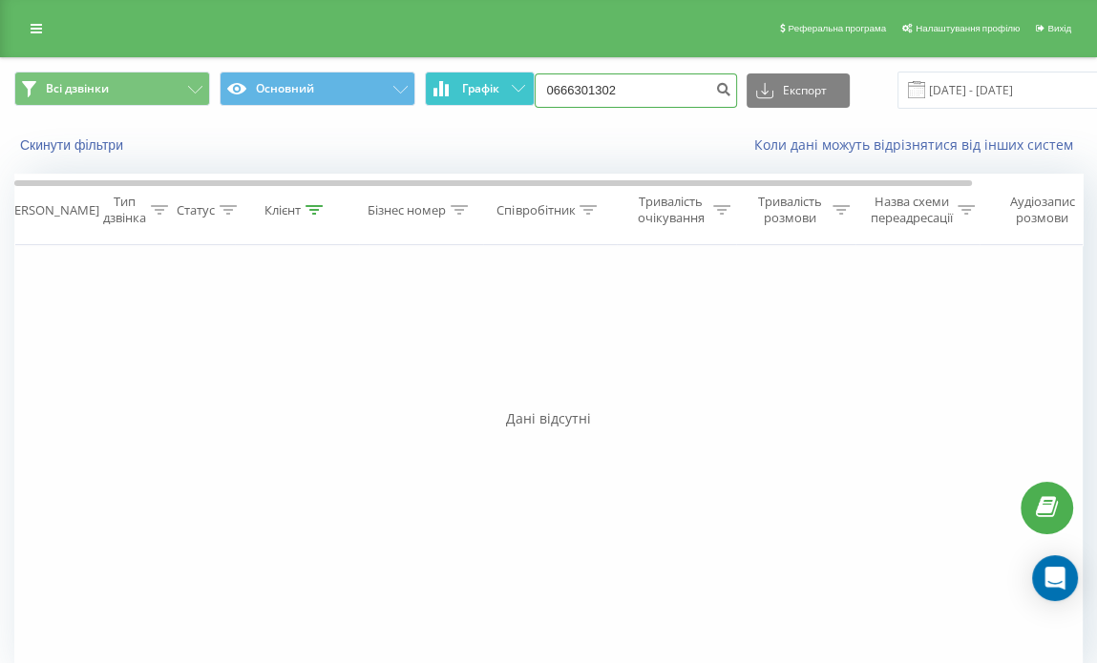
type input "0666301302"
drag, startPoint x: 644, startPoint y: 95, endPoint x: 532, endPoint y: 76, distance: 114.2
click at [532, 76] on div "Всі дзвінки Основний Графік 0666301302 Експорт .csv .xls .xlsx 22.06.2025 - 22.…" at bounding box center [548, 90] width 1068 height 37
paste input "(093) 827 23 24"
type input "0938272324"
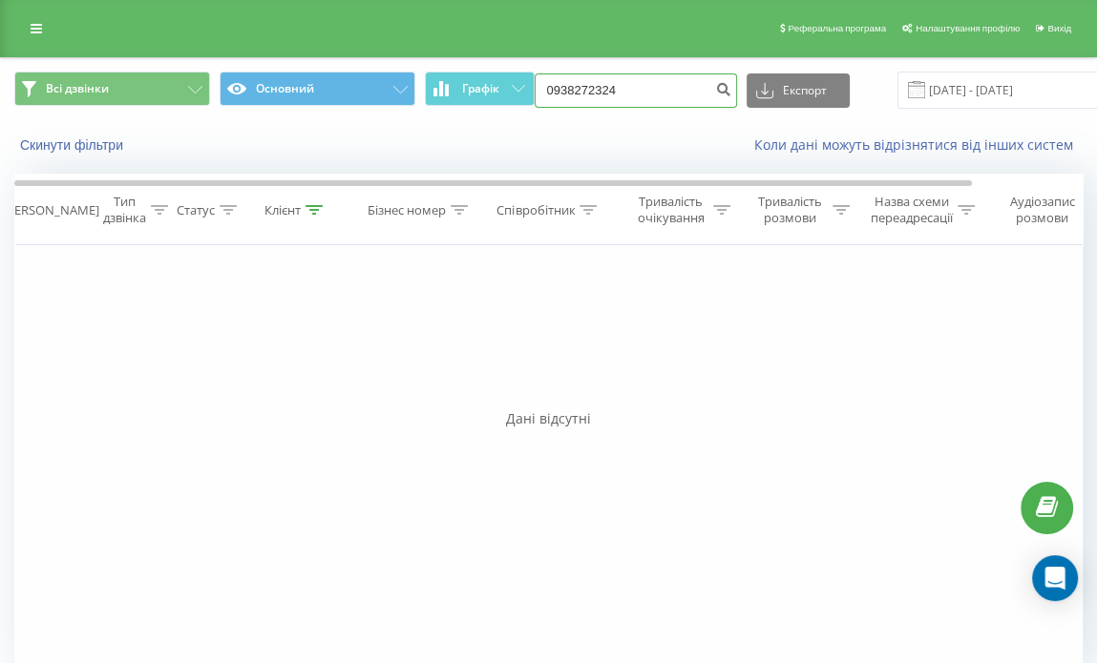
drag, startPoint x: 638, startPoint y: 87, endPoint x: 464, endPoint y: 114, distance: 175.8
click at [464, 114] on div "Всі дзвінки Основний Графік 0938272324 Експорт .csv .xls .xlsx 22.06.2025 - 22.…" at bounding box center [548, 90] width 1095 height 64
paste input "(067) 666 33 10"
type input "0676663310"
drag, startPoint x: 648, startPoint y: 91, endPoint x: 529, endPoint y: 92, distance: 119.3
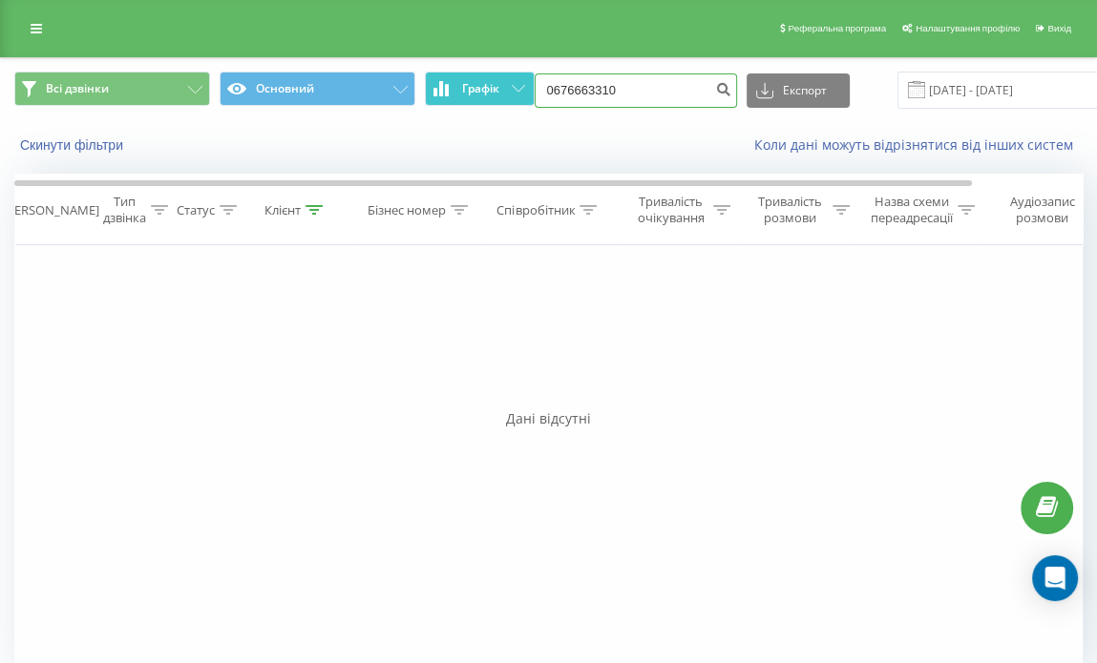
click at [529, 92] on div "Всі дзвінки Основний Графік 0676663310 Експорт .csv .xls .xlsx [DATE] - [DATE]" at bounding box center [548, 90] width 1068 height 37
paste input "[PHONE_NUMBER]"
type input "0689997788"
drag, startPoint x: 687, startPoint y: 95, endPoint x: 558, endPoint y: 69, distance: 131.4
click at [558, 69] on div "Всі дзвінки Основний Графік 0689997788 Експорт .csv .xls .xlsx 22.06.2025 - 22.…" at bounding box center [548, 90] width 1095 height 64
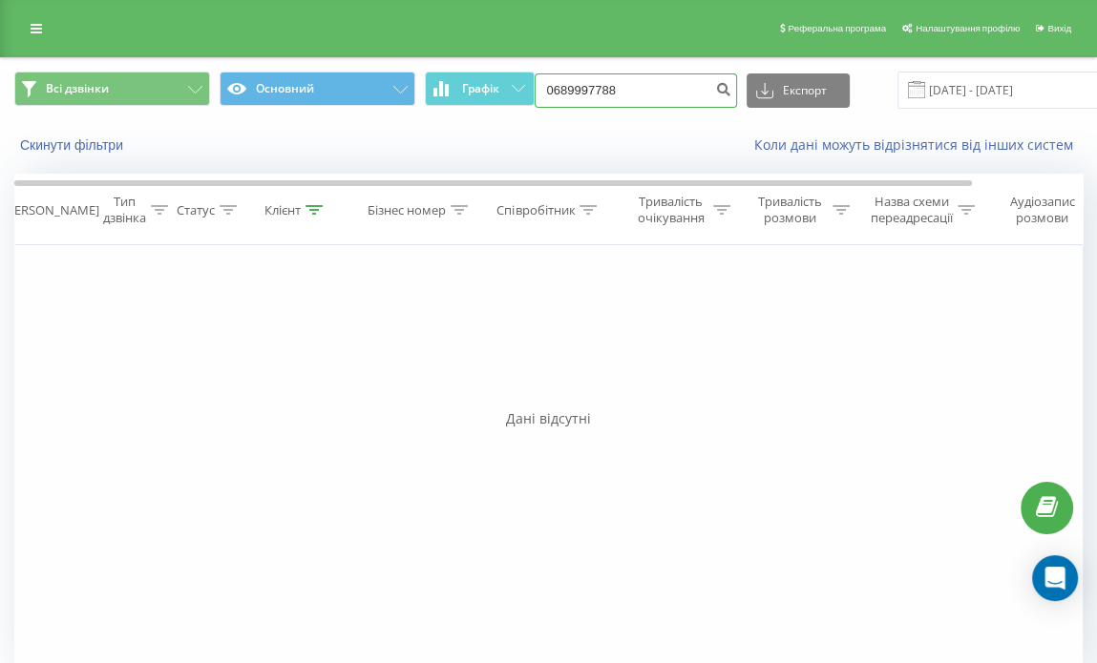
type input "06"
paste input "(095) 792 73 07"
type input "0957927307"
click at [657, 88] on input "0957927307" at bounding box center [636, 91] width 202 height 34
click at [722, 99] on button "submit" at bounding box center [724, 91] width 26 height 34
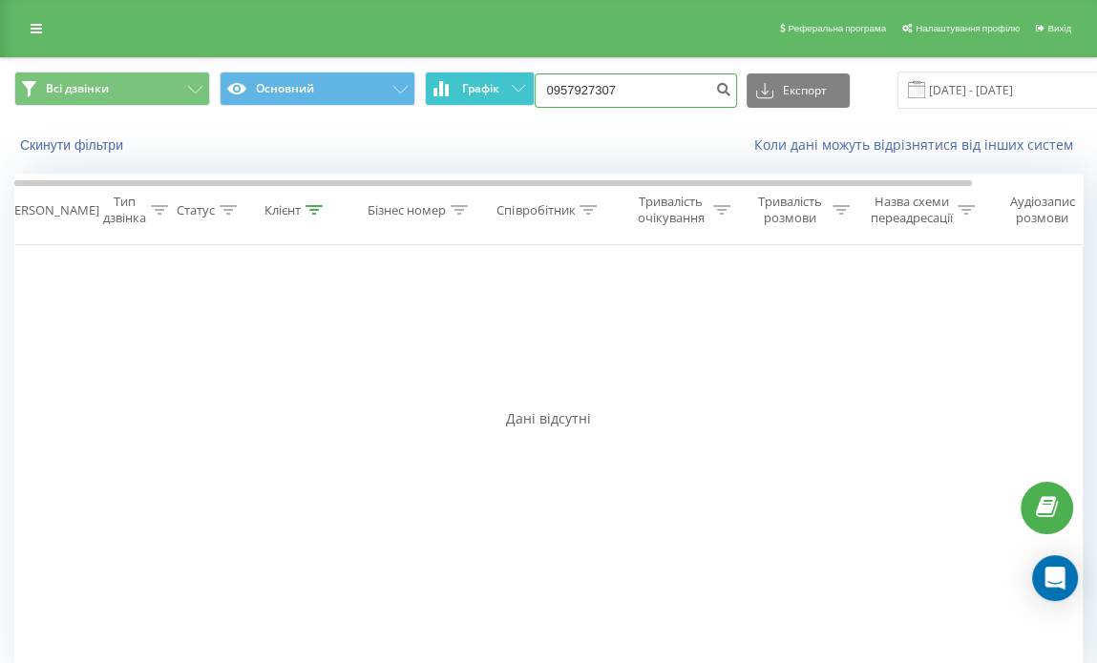
drag, startPoint x: 655, startPoint y: 90, endPoint x: 494, endPoint y: 95, distance: 160.5
click at [494, 95] on div "Всі дзвінки Основний Графік 0957927307 Експорт .csv .xls .xlsx 22.06.2025 - 22.…" at bounding box center [548, 90] width 1068 height 37
paste input "(068) 069 66 9"
type input "0680696697"
drag, startPoint x: 634, startPoint y: 82, endPoint x: 528, endPoint y: 95, distance: 106.8
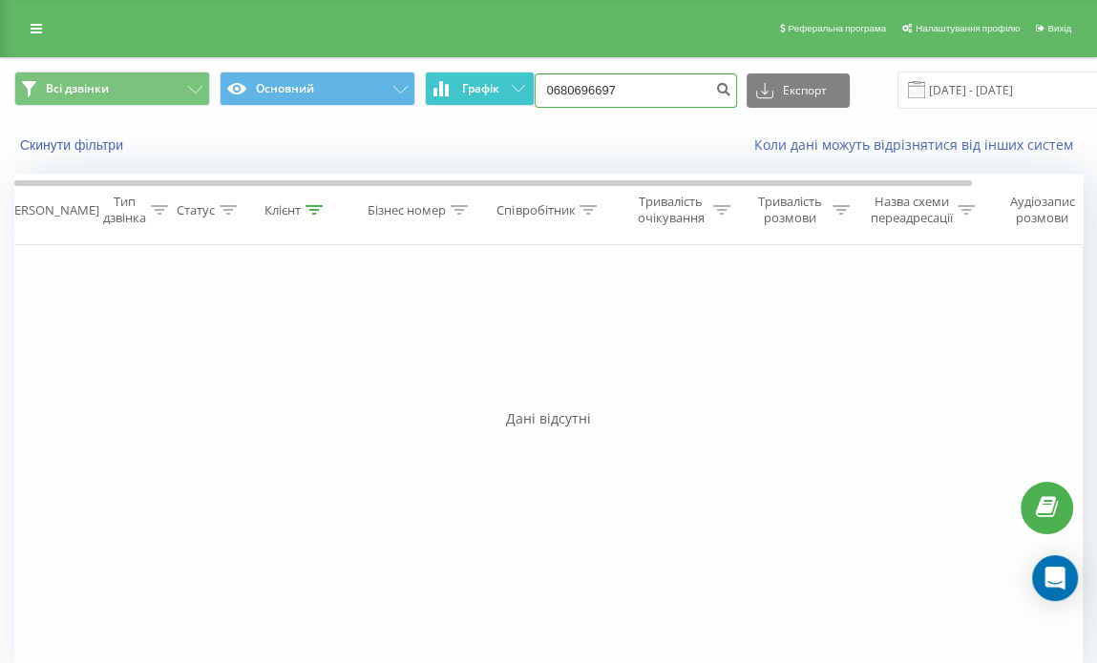
click at [528, 95] on div "Всі дзвінки Основний Графік 0680696697 Експорт .csv .xls .xlsx [DATE] - [DATE]" at bounding box center [548, 90] width 1068 height 37
paste input "[PHONE_NUMBER]"
type input "0956744314"
drag, startPoint x: 613, startPoint y: 95, endPoint x: 420, endPoint y: 96, distance: 192.8
click at [420, 96] on div "Всі дзвінки Основний Графік 0956744314 Експорт .csv .xls .xlsx [DATE] - [DATE]" at bounding box center [548, 90] width 1068 height 37
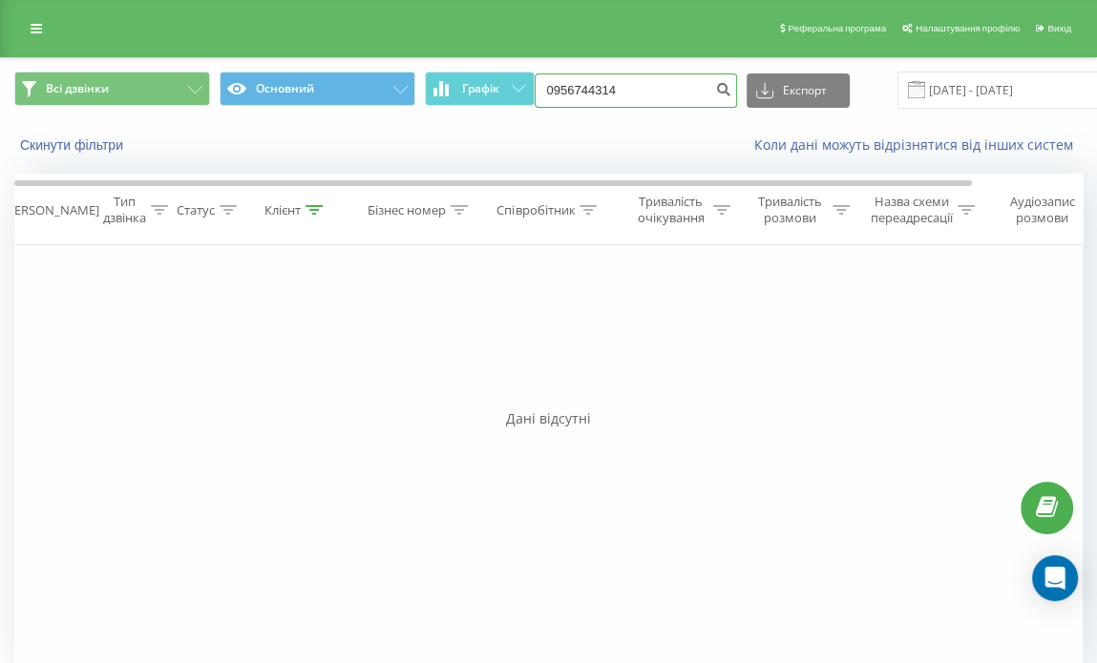
paste input "[PHONE_NUMBER]"
type input "0687692400"
drag, startPoint x: 613, startPoint y: 87, endPoint x: 537, endPoint y: 94, distance: 75.7
click at [537, 94] on input "0687692400" at bounding box center [636, 91] width 202 height 34
paste input "(098) 429 35 37"
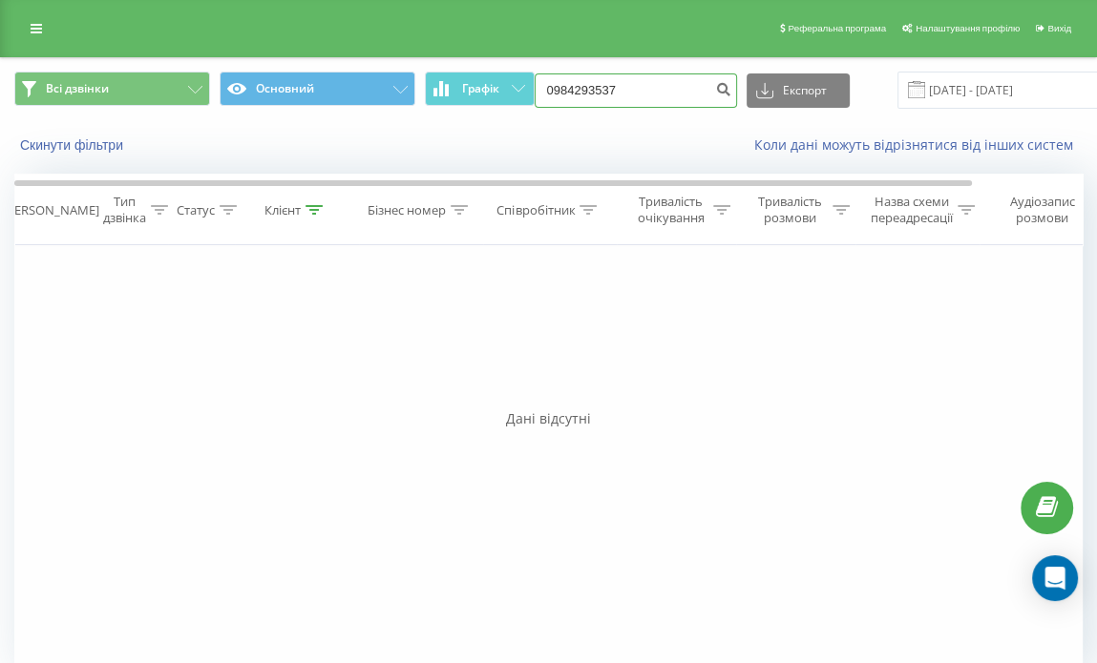
type input "0984293537"
drag, startPoint x: 636, startPoint y: 79, endPoint x: 506, endPoint y: 97, distance: 131.1
click at [506, 97] on div "Всі дзвінки Основний Графік 0984293537 Експорт .csv .xls .xlsx 22.06.2025 - 22.…" at bounding box center [548, 90] width 1068 height 37
paste input "(093) 888 77 71"
type input "0938887771"
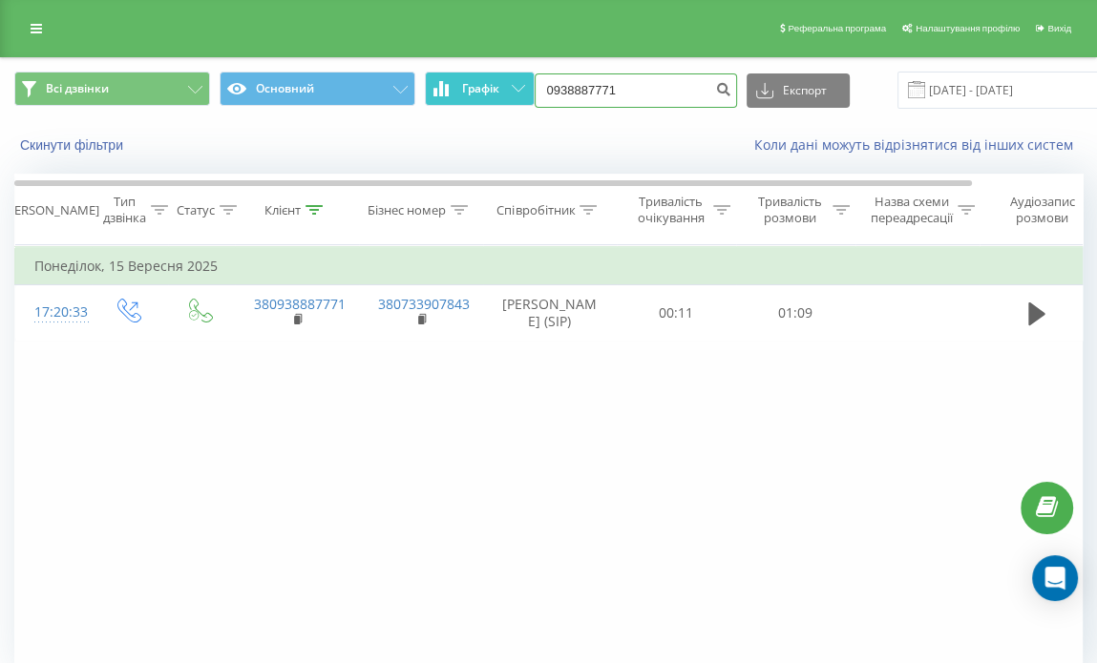
drag, startPoint x: 615, startPoint y: 84, endPoint x: 511, endPoint y: 91, distance: 104.3
click at [511, 91] on div "Всі дзвінки Основний Графік 0938887771 Експорт .csv .xls .xlsx 22.06.2025 - 22.…" at bounding box center [548, 90] width 1068 height 37
paste input "(067) 798 94 37"
type input "0677989437"
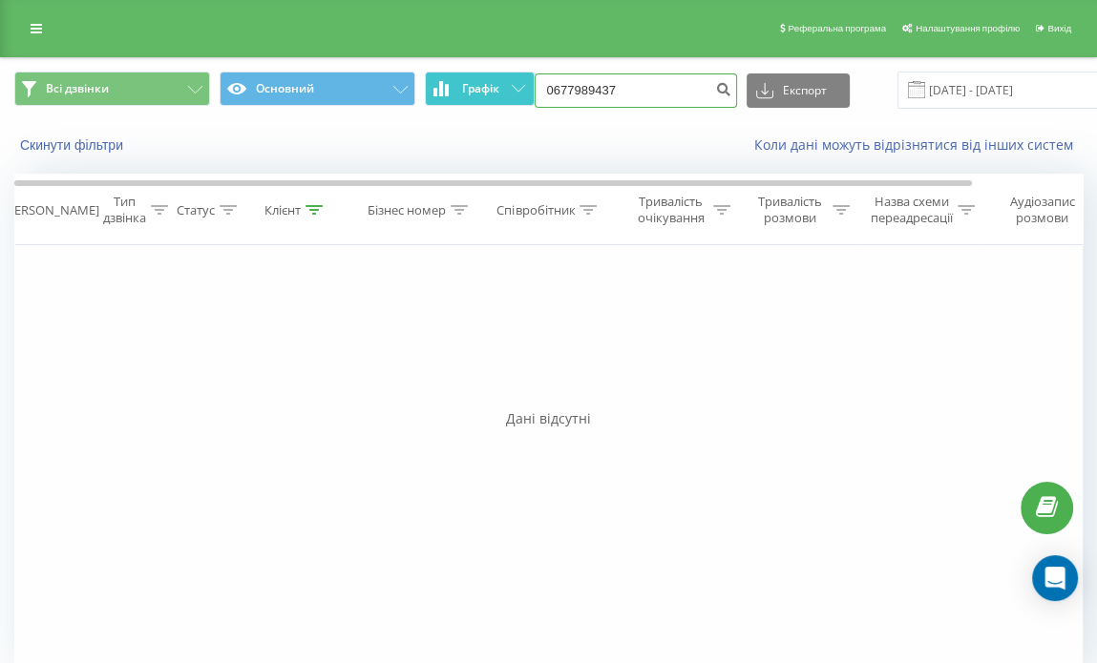
drag, startPoint x: 629, startPoint y: 91, endPoint x: 515, endPoint y: 99, distance: 113.9
click at [515, 99] on div "Всі дзвінки Основний Графік 0677989437 Експорт .csv .xls .xlsx [DATE] - [DATE]" at bounding box center [548, 90] width 1068 height 37
paste input "[PHONE_NUMBER]"
type input "0954000805"
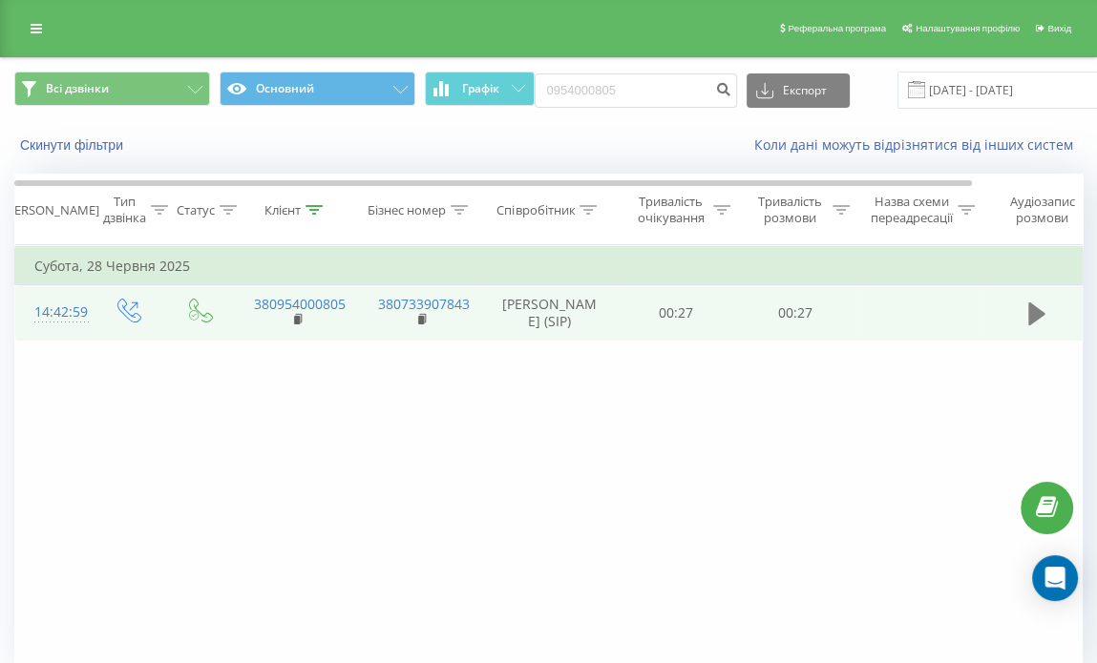
click at [1037, 323] on icon at bounding box center [1036, 314] width 17 height 27
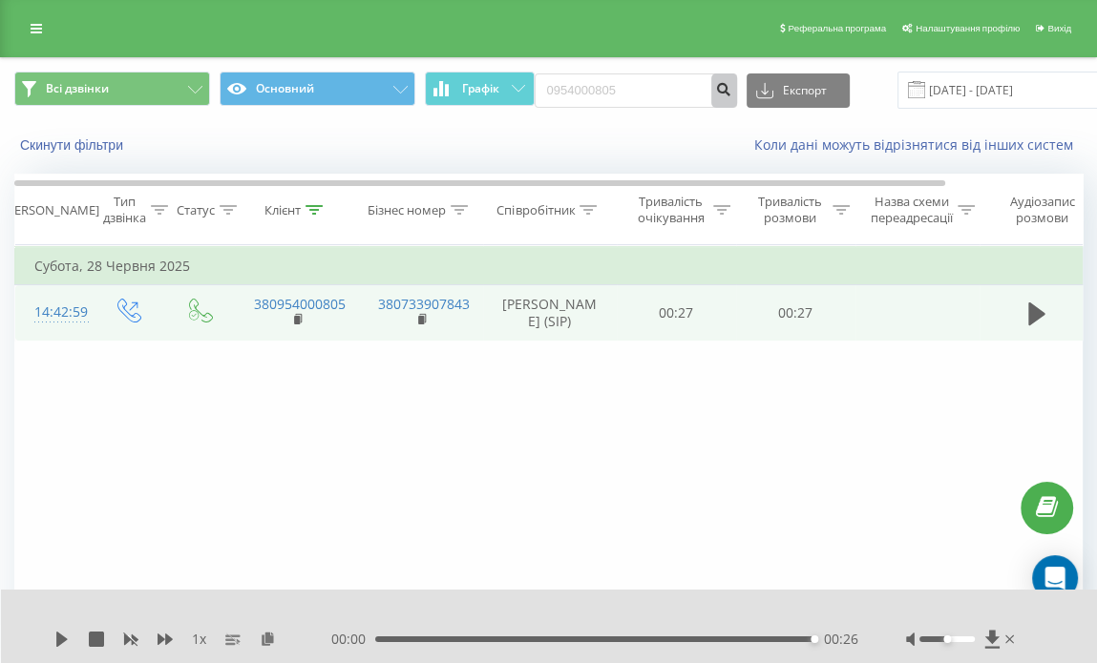
drag, startPoint x: 703, startPoint y: 102, endPoint x: 573, endPoint y: 79, distance: 131.8
click at [573, 79] on form "0954000805" at bounding box center [636, 91] width 202 height 34
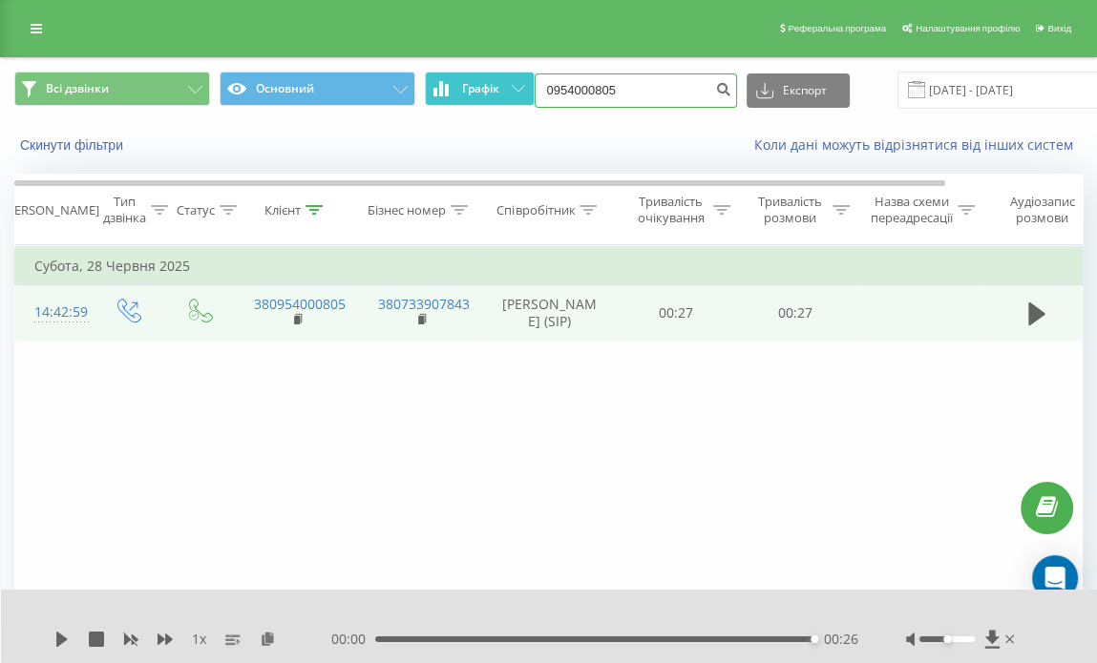
drag, startPoint x: 662, startPoint y: 95, endPoint x: 516, endPoint y: 77, distance: 147.1
click at [516, 77] on div "Всі дзвінки Основний Графік 0954000805 Експорт .csv .xls .xlsx [DATE] - [DATE]" at bounding box center [548, 90] width 1068 height 37
paste input "[PHONE_NUMBER]"
type input "0979009192"
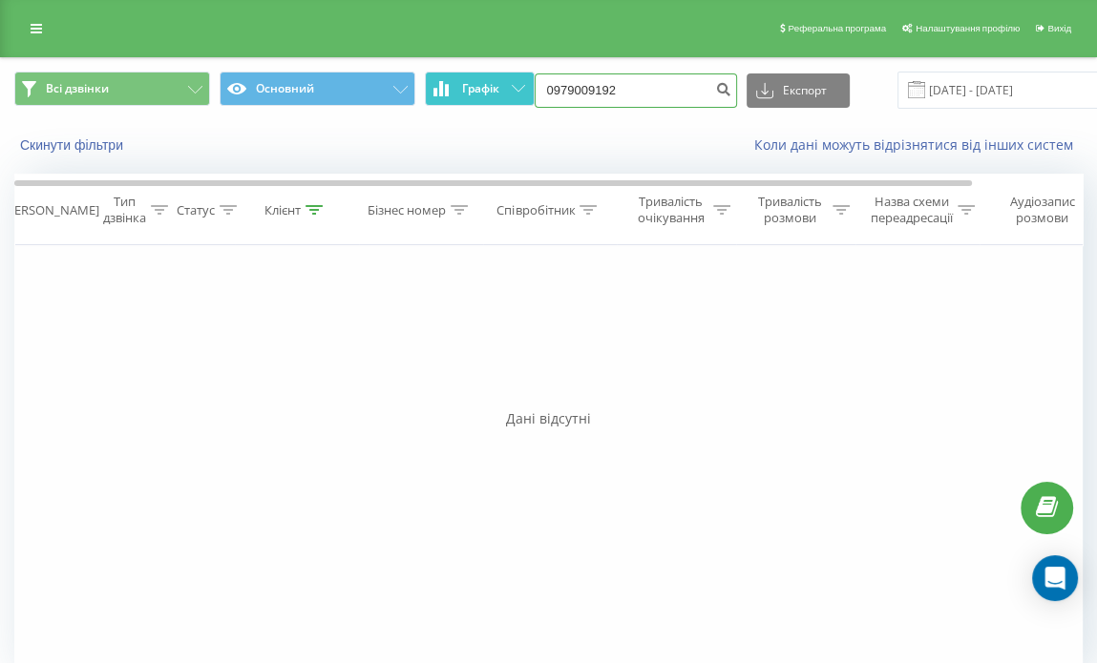
drag, startPoint x: 648, startPoint y: 91, endPoint x: 508, endPoint y: 95, distance: 140.4
click at [508, 95] on div "Всі дзвінки Основний Графік 0979009192 Експорт .csv .xls .xlsx 22.06.2025 - 22.…" at bounding box center [548, 90] width 1068 height 37
paste input "(063) 169 13 8"
type input "0631691382"
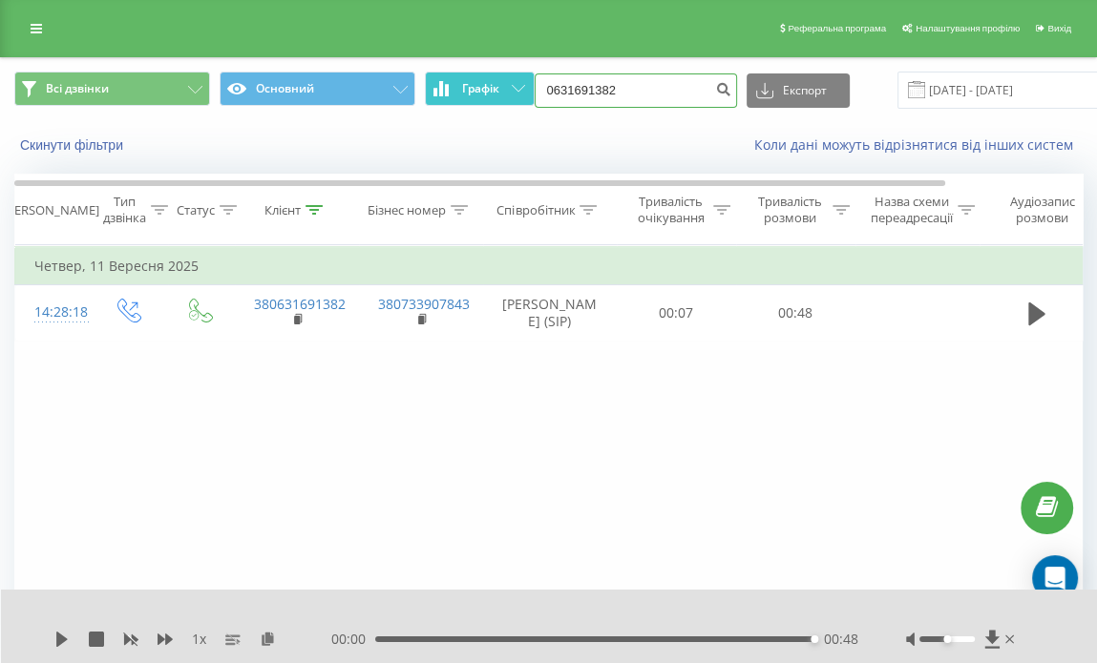
drag, startPoint x: 615, startPoint y: 95, endPoint x: 511, endPoint y: 91, distance: 104.1
click at [511, 91] on div "Всі дзвінки Основний Графік 0631691382 Експорт .csv .xls .xlsx [DATE] - [DATE]" at bounding box center [548, 90] width 1068 height 37
paste input "[PHONE_NUMBER]"
type input "0964715298"
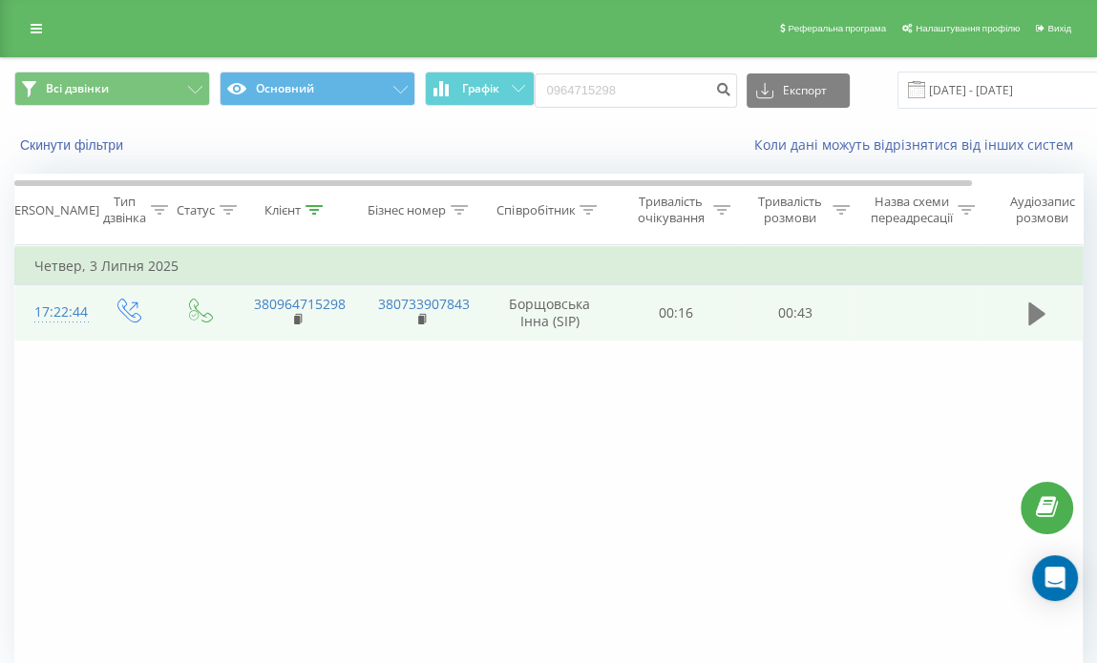
click at [1035, 310] on icon at bounding box center [1036, 314] width 17 height 23
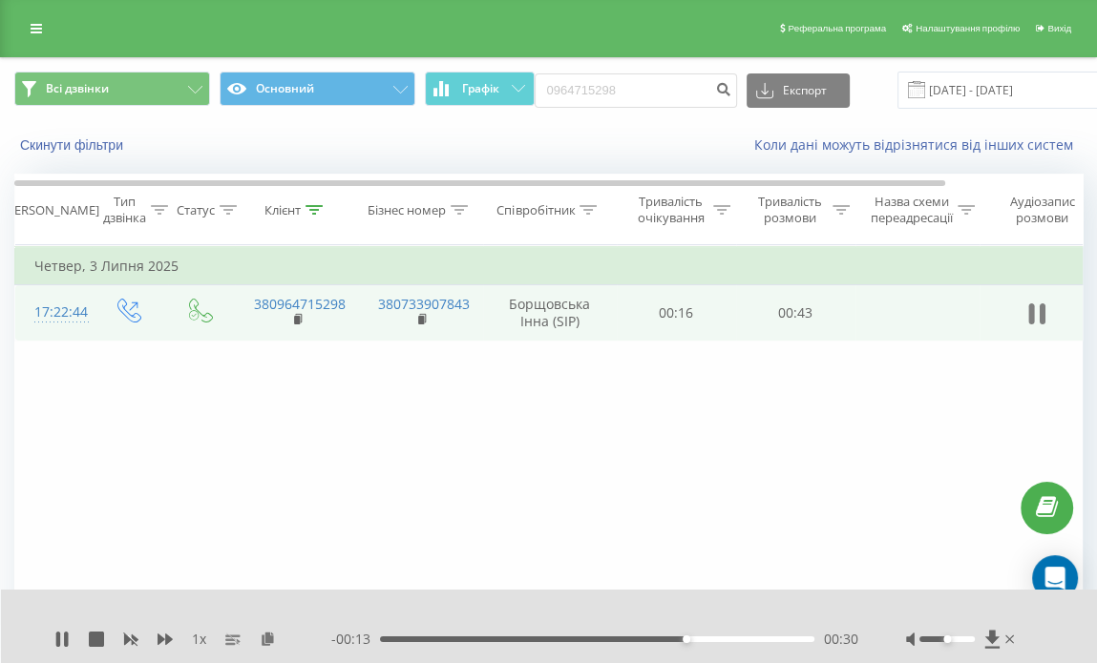
click at [1039, 321] on icon at bounding box center [1036, 314] width 17 height 27
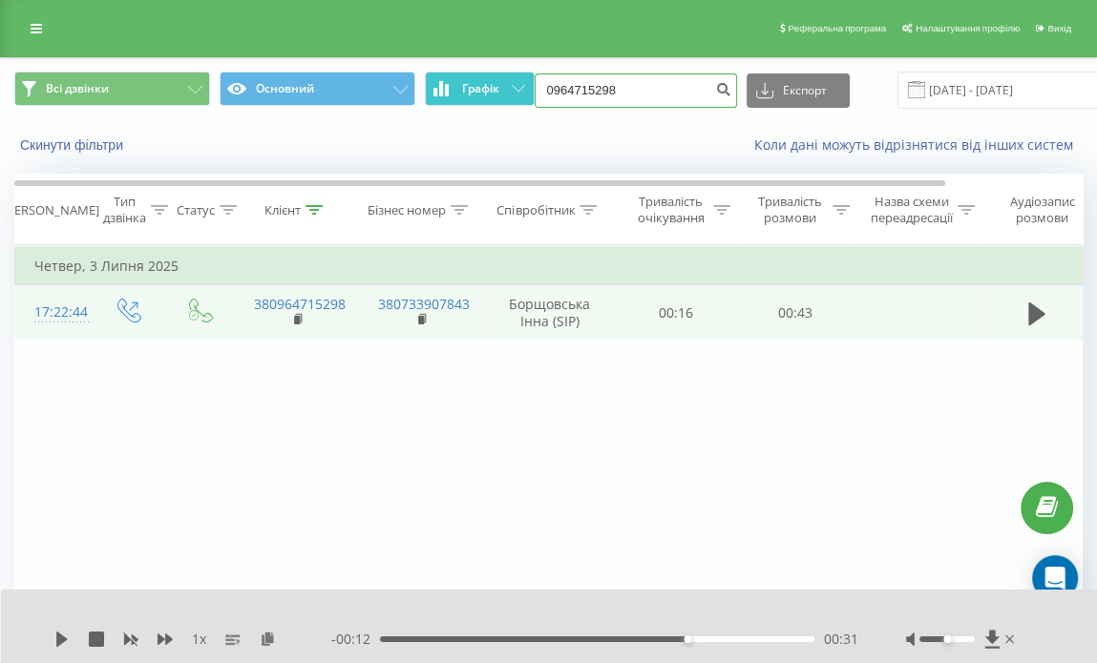
drag, startPoint x: 635, startPoint y: 106, endPoint x: 527, endPoint y: 98, distance: 108.1
click at [527, 98] on div "Всі дзвінки Основний Графік 0964715298 Експорт .csv .xls .xlsx 22.06.2025 - 22.…" at bounding box center [548, 90] width 1068 height 37
paste input "(097) 931 48 50"
type input "0979314850"
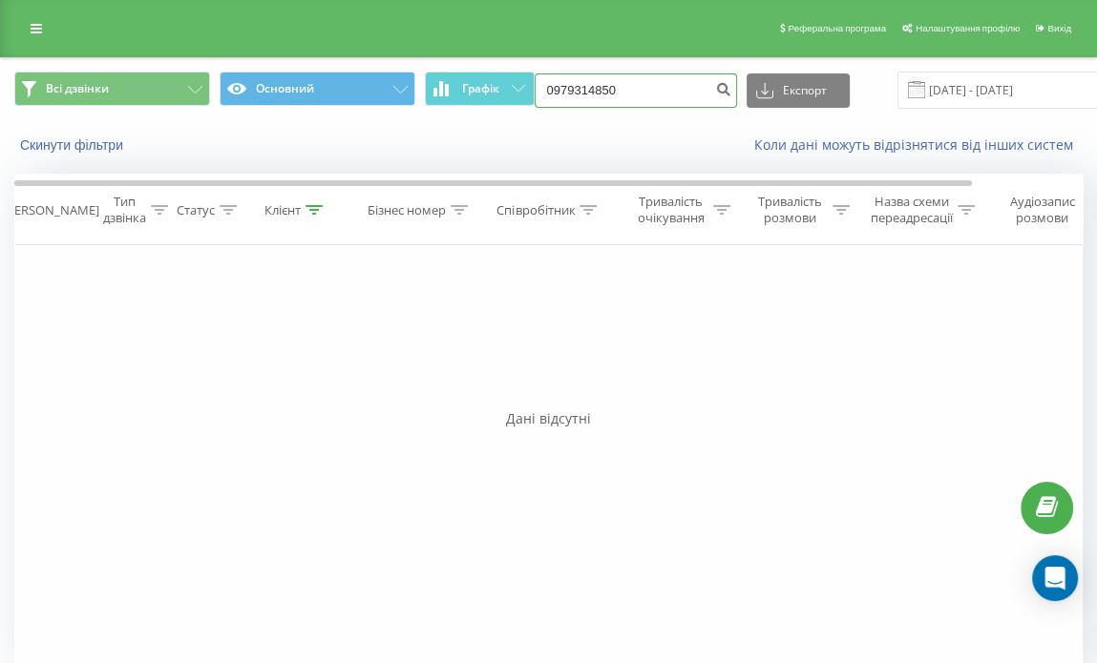
drag, startPoint x: 636, startPoint y: 89, endPoint x: 500, endPoint y: 67, distance: 137.3
click at [500, 67] on div "Всі дзвінки Основний Графік 0979314850 Експорт .csv .xls .xlsx [DATE] - [DATE]" at bounding box center [548, 90] width 1095 height 64
paste input "(063) 256 48 71"
type input "0632564871"
